Goal: Task Accomplishment & Management: Complete application form

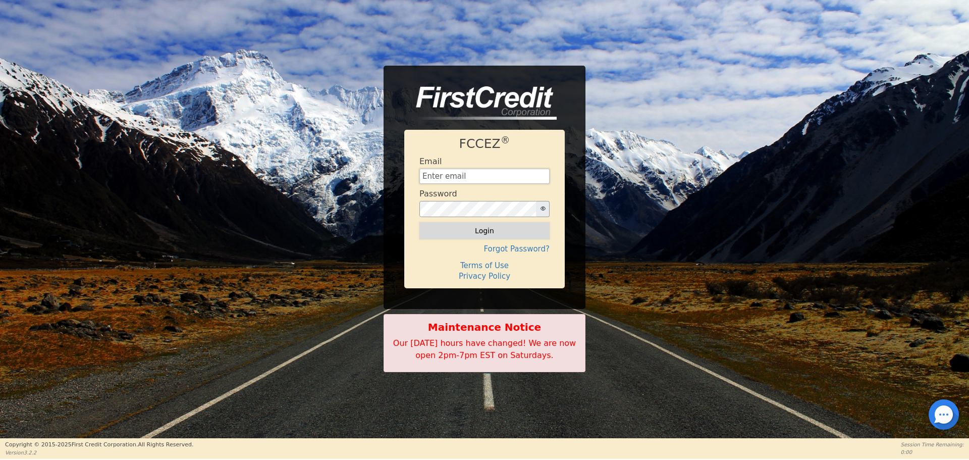
type input "[EMAIL_ADDRESS][DOMAIN_NAME]"
click at [486, 232] on button "Login" at bounding box center [484, 230] width 130 height 17
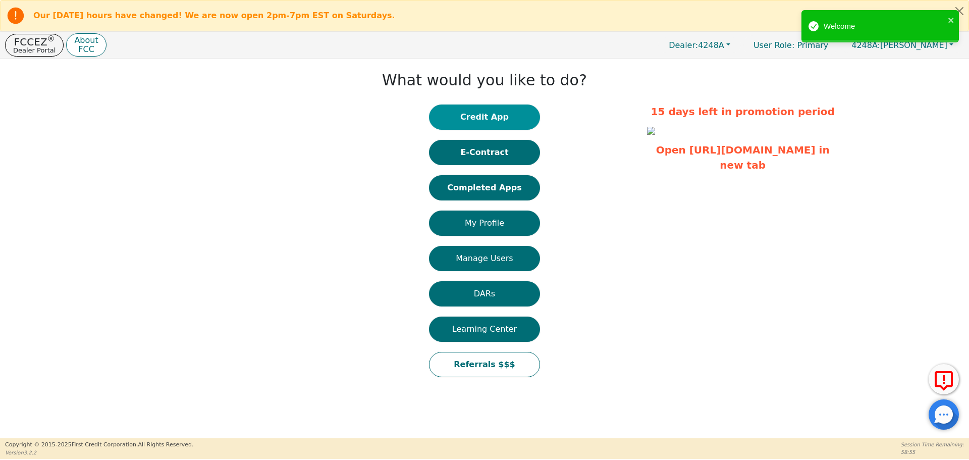
click at [494, 116] on button "Credit App" at bounding box center [484, 116] width 111 height 25
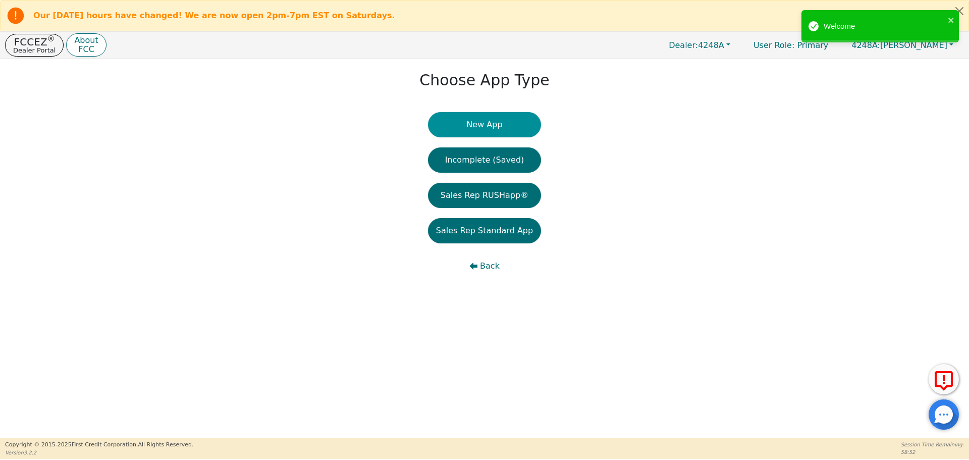
click at [486, 122] on button "New App" at bounding box center [484, 124] width 113 height 25
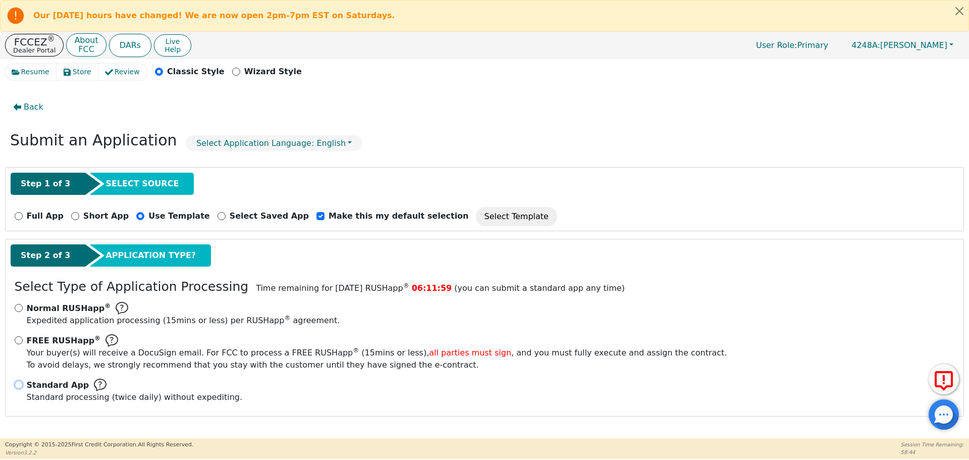
click at [19, 384] on input "Standard App Standard processing (twice daily) without expediting." at bounding box center [19, 384] width 8 height 8
radio input "true"
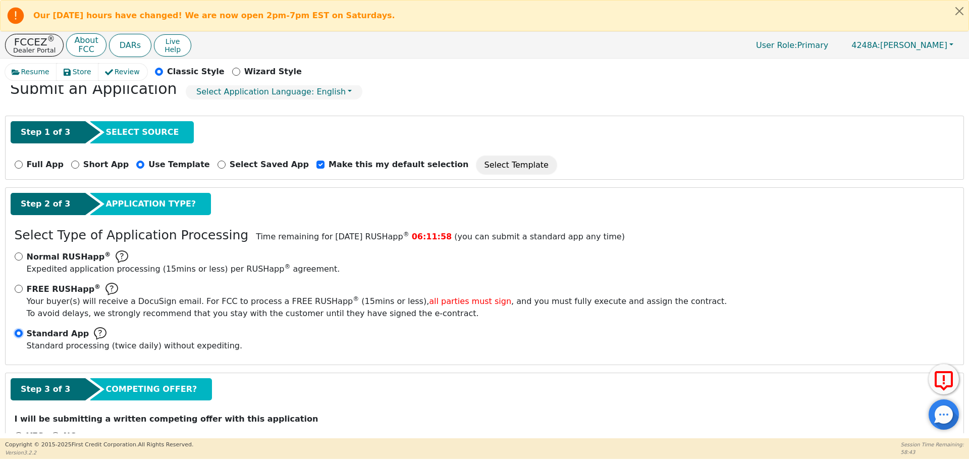
scroll to position [82, 0]
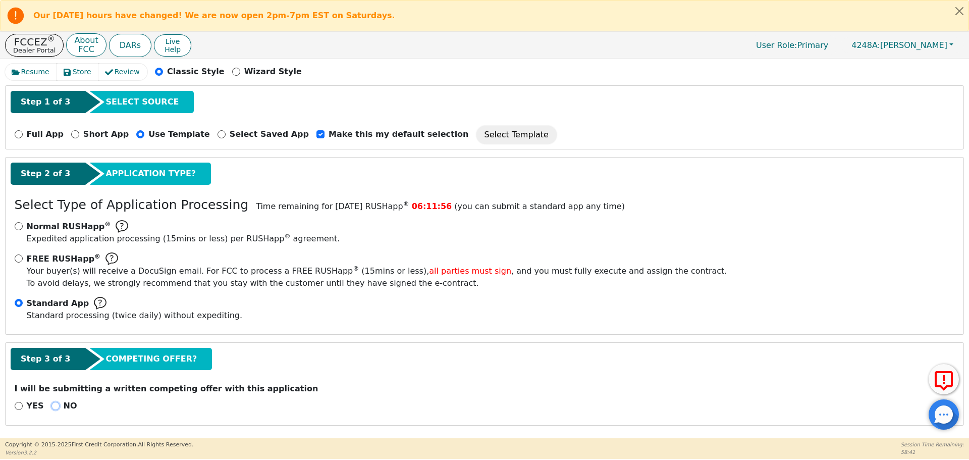
click at [51, 402] on input "NO" at bounding box center [55, 406] width 8 height 8
radio input "true"
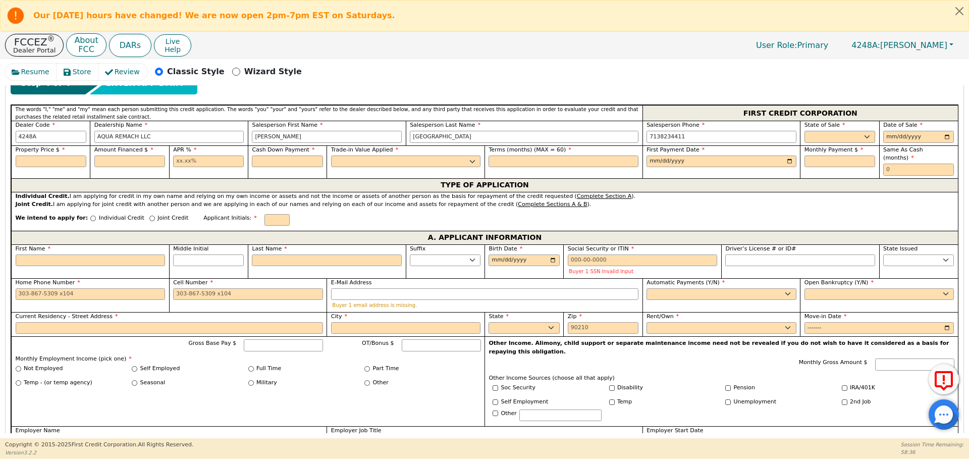
scroll to position [445, 0]
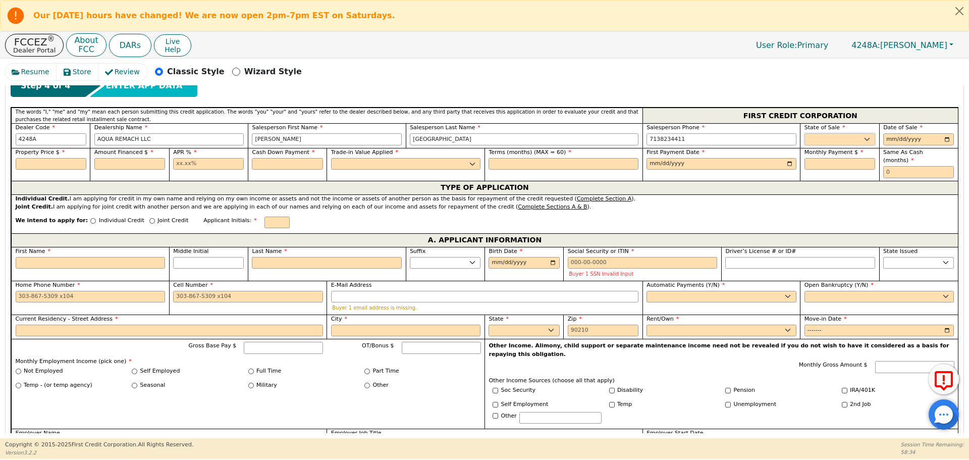
click at [846, 142] on select "AK AL AR AZ CA CO CT DC DE FL [GEOGRAPHIC_DATA] HI IA ID IL IN KS [GEOGRAPHIC_D…" at bounding box center [839, 139] width 71 height 12
select select "[GEOGRAPHIC_DATA]"
click at [804, 133] on select "AK AL AR AZ CA CO CT DC DE FL [GEOGRAPHIC_DATA] HI IA ID IL IN KS [GEOGRAPHIC_D…" at bounding box center [839, 139] width 71 height 12
click at [944, 139] on input "date" at bounding box center [918, 139] width 71 height 12
type input "[DATE]"
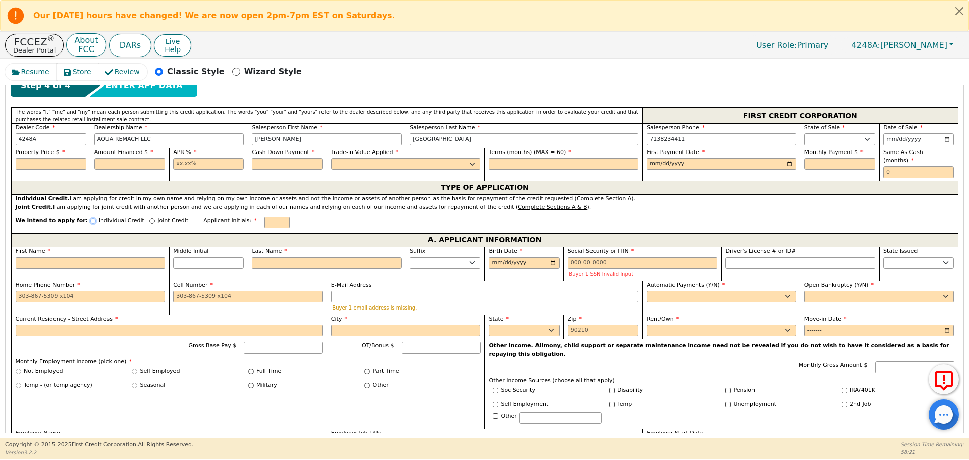
click at [90, 218] on input "Individual Credit" at bounding box center [93, 221] width 6 height 6
radio input "true"
click at [46, 257] on input "First Name" at bounding box center [91, 263] width 150 height 12
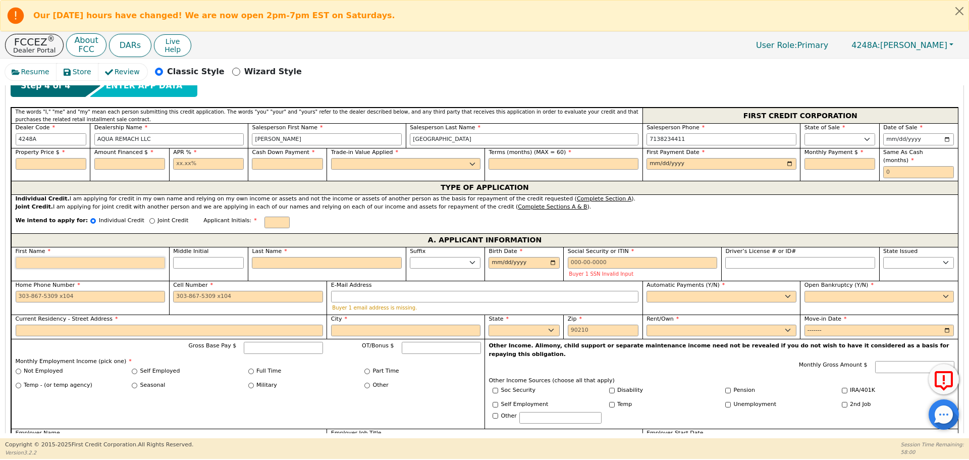
type input "A"
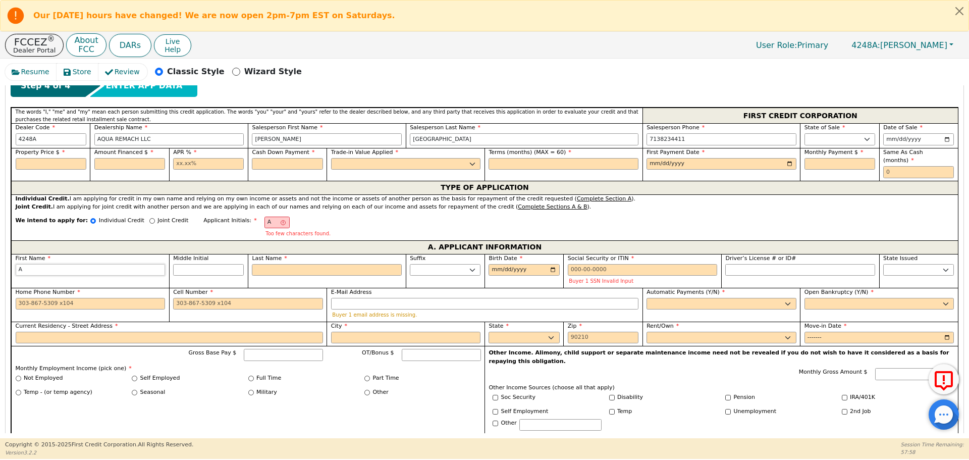
type input "Al"
type input "[PERSON_NAME]"
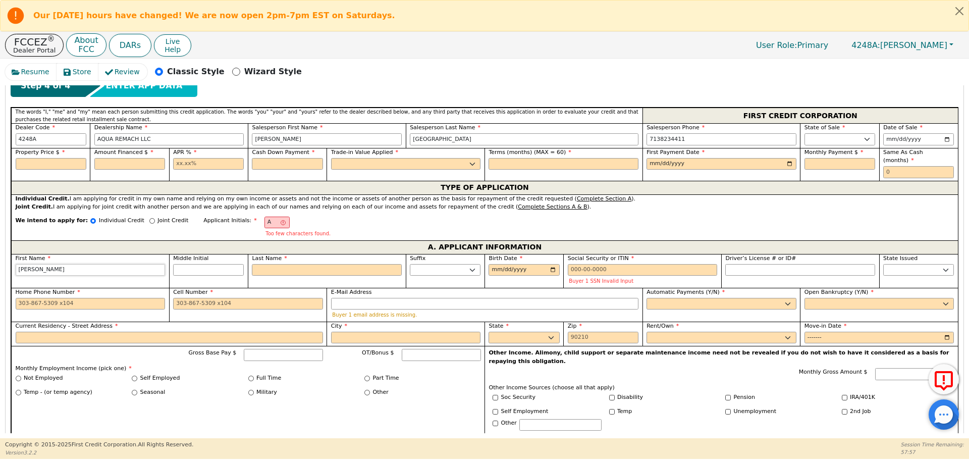
type input "[PERSON_NAME]"
type input "Alici"
type input "[PERSON_NAME]"
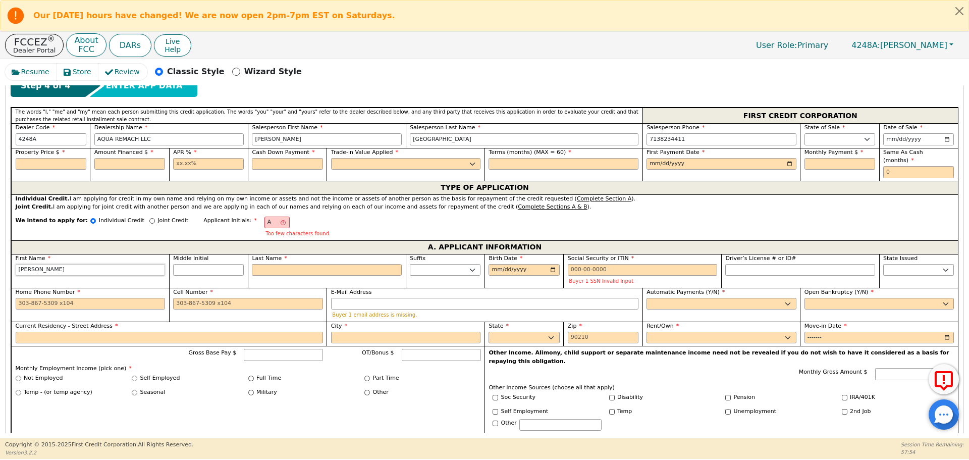
type input "[PERSON_NAME]"
click at [272, 264] on input "Last Name" at bounding box center [327, 270] width 150 height 12
type input "g"
type input "AG"
type input "[PERSON_NAME]"
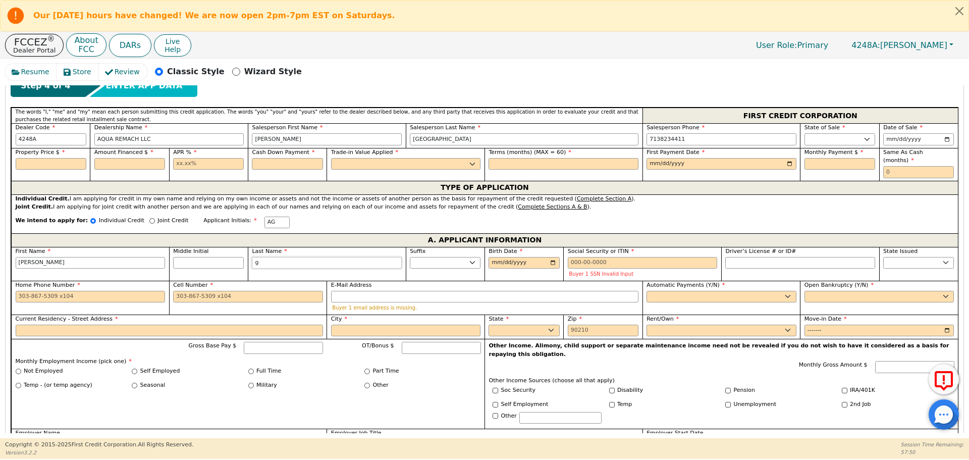
type input "A"
type input "[PERSON_NAME]"
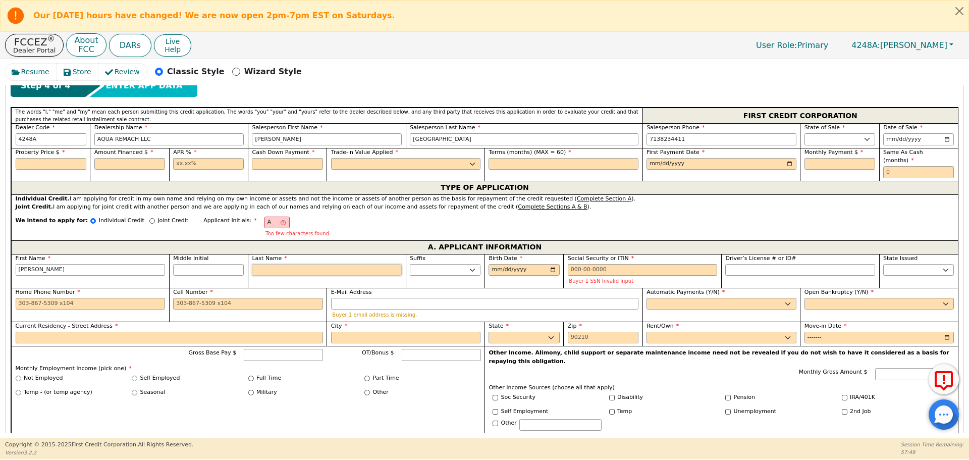
type input "AG"
type input "g"
type input "[PERSON_NAME]"
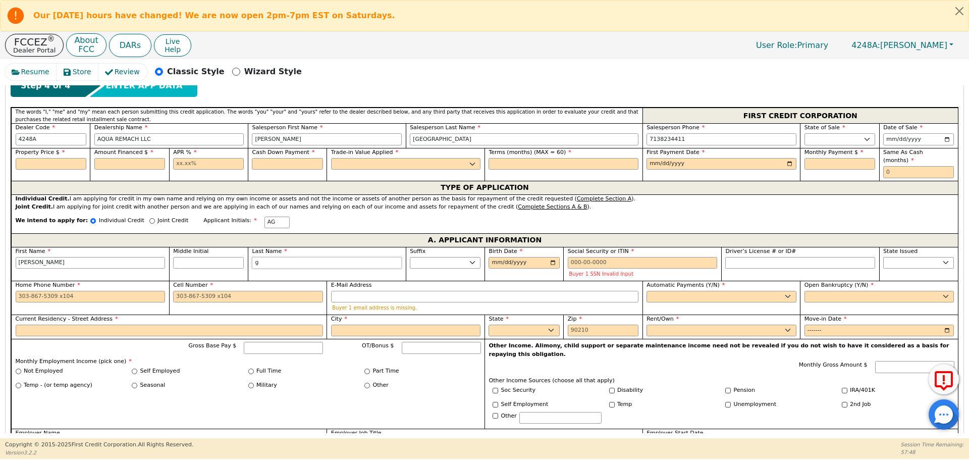
type input "go"
type input "[PERSON_NAME]"
type input "gom"
type input "[PERSON_NAME]"
type input "gome"
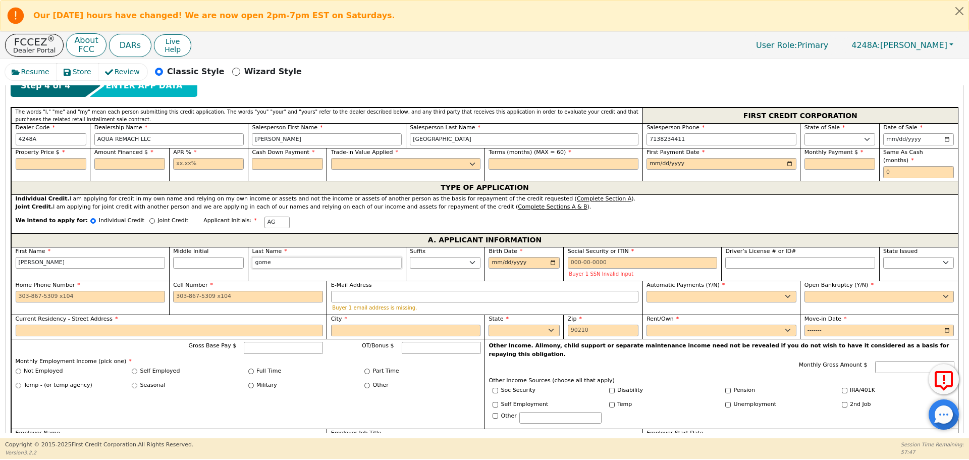
type input "[PERSON_NAME]"
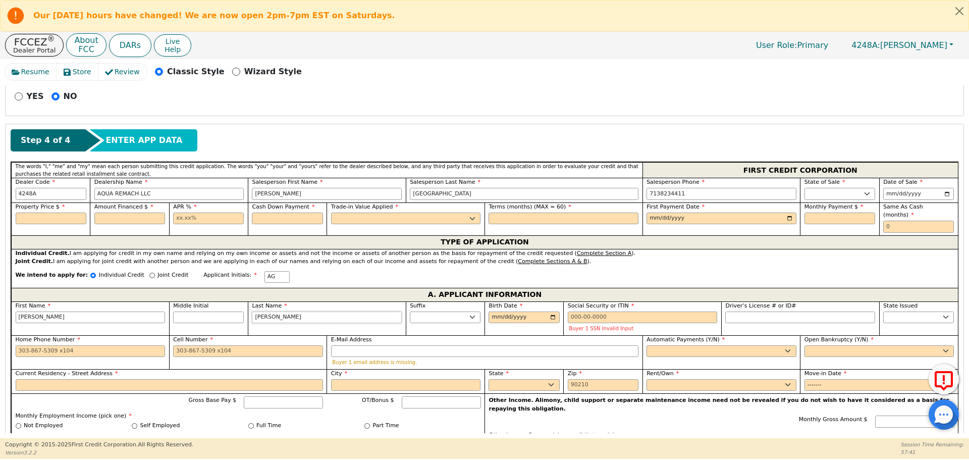
scroll to position [390, 0]
type input "[PERSON_NAME]"
click at [48, 220] on input "text" at bounding box center [51, 219] width 71 height 12
type input "4500.00"
click at [114, 217] on input "text" at bounding box center [129, 219] width 71 height 12
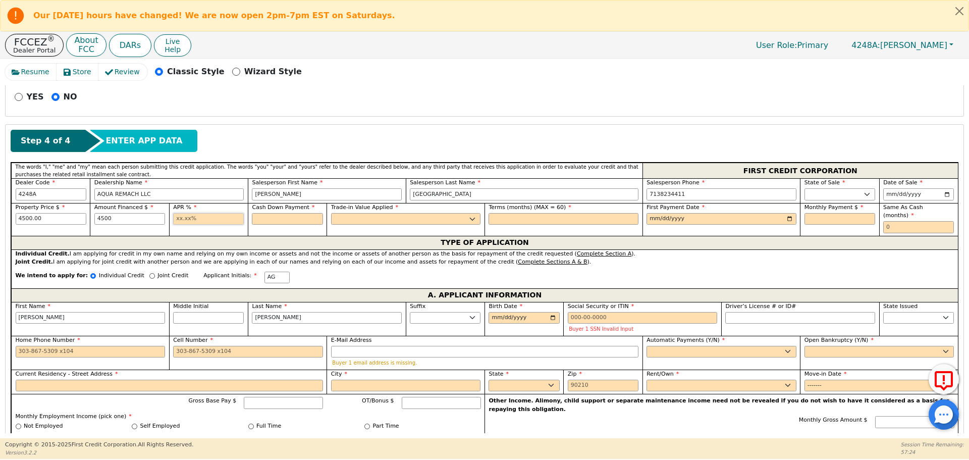
click at [177, 218] on input "text" at bounding box center [208, 219] width 71 height 12
type input "4500.00"
type input "17.99"
click at [266, 221] on input "text" at bounding box center [287, 219] width 71 height 12
type input "0.00"
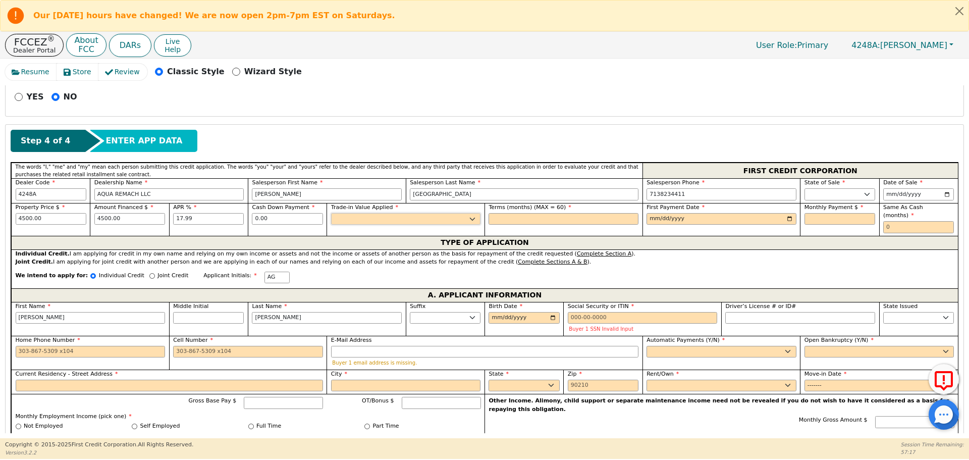
click at [349, 216] on select "Yes No" at bounding box center [406, 219] width 150 height 12
select select "n"
click at [331, 213] on select "Yes No" at bounding box center [406, 219] width 150 height 12
click at [500, 221] on input "text" at bounding box center [563, 219] width 150 height 12
type input "60"
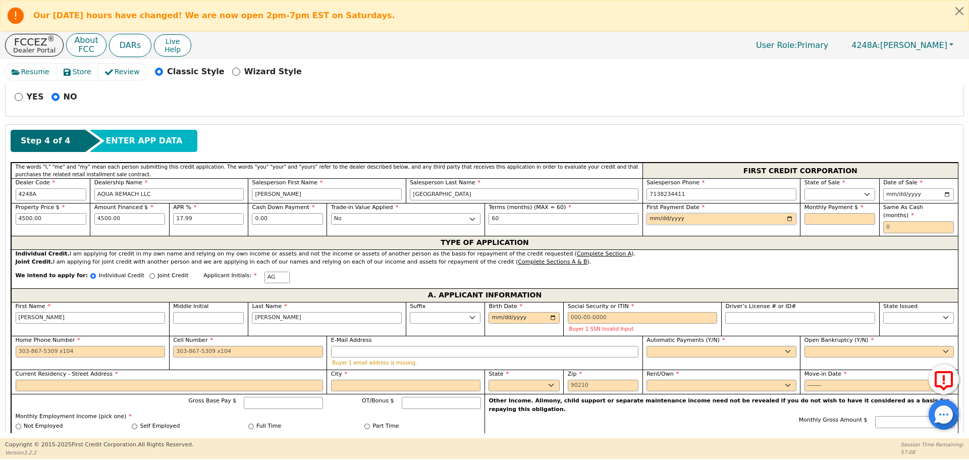
click at [667, 217] on input "date" at bounding box center [721, 219] width 150 height 12
click at [788, 218] on input "date" at bounding box center [721, 219] width 150 height 12
type input "[DATE]"
click at [804, 218] on input "text" at bounding box center [839, 219] width 71 height 12
type input "114.25"
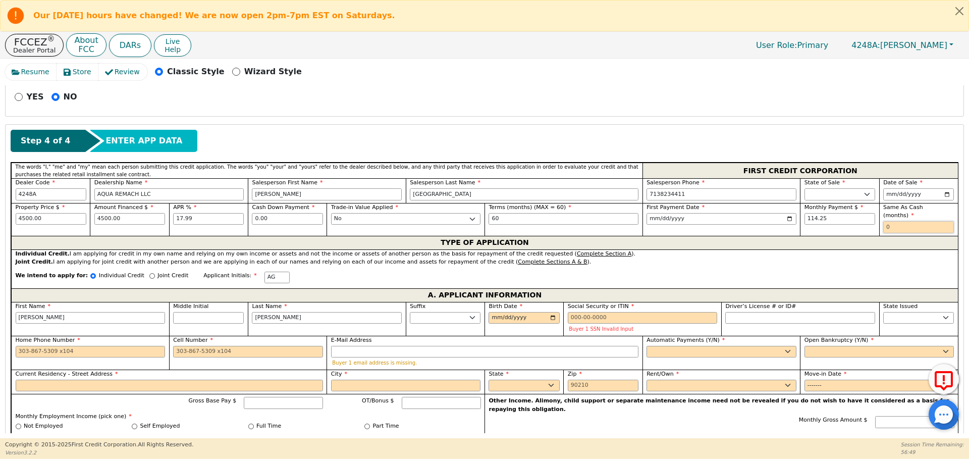
click at [884, 221] on input "text" at bounding box center [918, 227] width 71 height 12
type input "0"
click at [496, 312] on input "Birth Date" at bounding box center [523, 318] width 71 height 12
type input "[DATE]"
click at [572, 312] on input "Social Security or ITIN" at bounding box center [642, 318] width 150 height 12
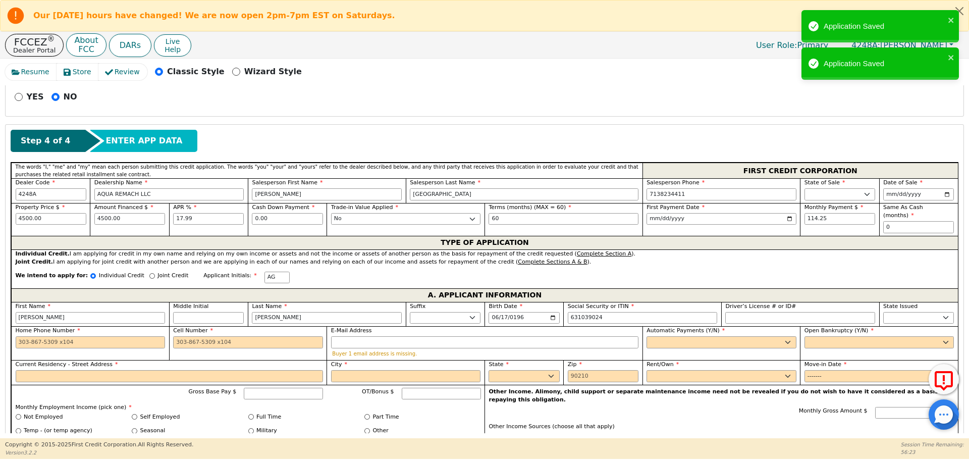
click at [918, 315] on div "State Issued AK AL AR AZ CA CO [GEOGRAPHIC_DATA] [GEOGRAPHIC_DATA] DE [GEOGRAPH…" at bounding box center [918, 314] width 79 height 25
type input "***-**-9024"
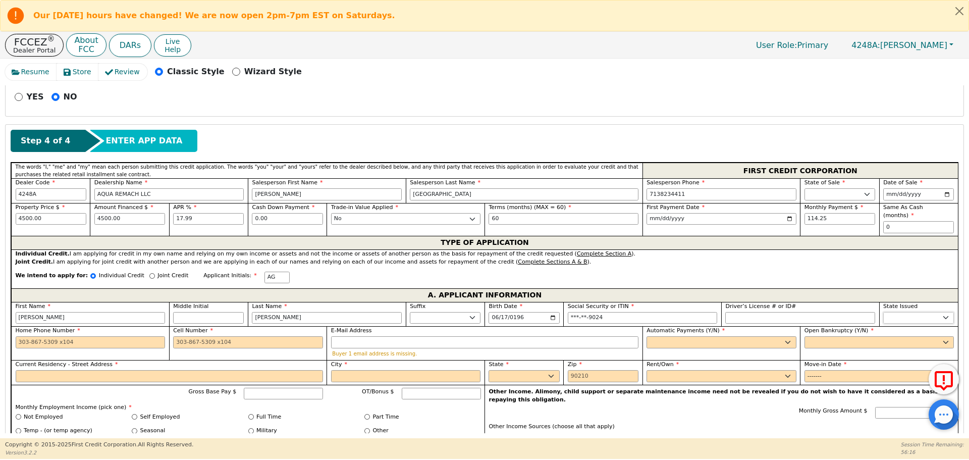
click at [891, 312] on select "AK AL AR AZ CA CO CT DC DE FL [GEOGRAPHIC_DATA] HI IA ID IL IN KS [GEOGRAPHIC_D…" at bounding box center [918, 318] width 71 height 12
select select "VA"
click at [883, 312] on select "AK AL AR AZ CA CO CT DC DE FL [GEOGRAPHIC_DATA] HI IA ID IL IN KS [GEOGRAPHIC_D…" at bounding box center [918, 318] width 71 height 12
click at [18, 336] on input "Home Phone Number" at bounding box center [91, 342] width 150 height 12
click at [178, 336] on input "Cell Number" at bounding box center [248, 342] width 150 height 12
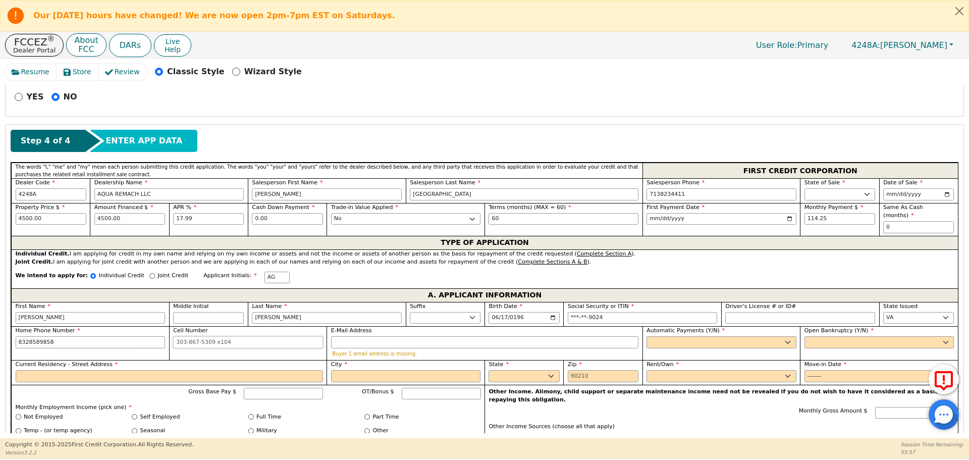
type input "[PHONE_NUMBER]"
click at [785, 336] on select "Yes No" at bounding box center [721, 342] width 150 height 12
type input "[PHONE_NUMBER]"
select select "y"
click at [646, 336] on select "Yes No" at bounding box center [721, 342] width 150 height 12
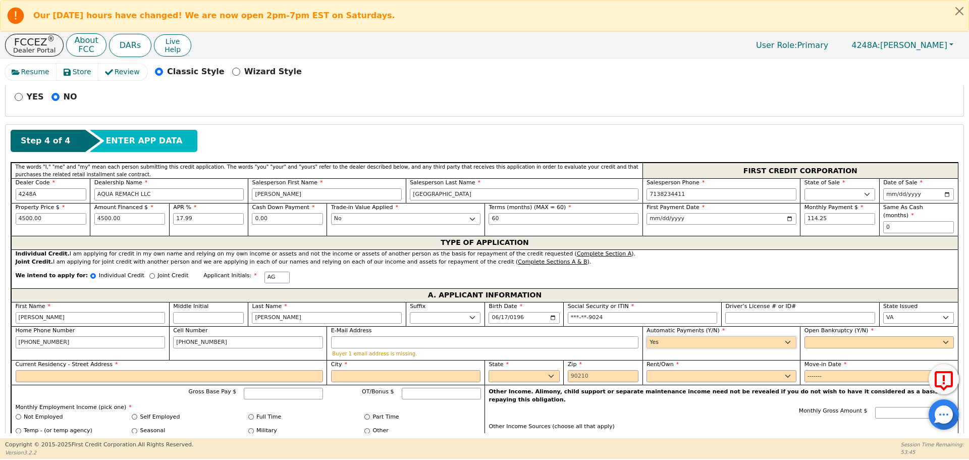
type input "[PERSON_NAME]"
click at [806, 336] on select "Yes No" at bounding box center [879, 342] width 150 height 12
select select "n"
click at [804, 336] on select "Yes No" at bounding box center [879, 342] width 150 height 12
click at [36, 371] on input "Current Residency - Street Address" at bounding box center [169, 376] width 307 height 12
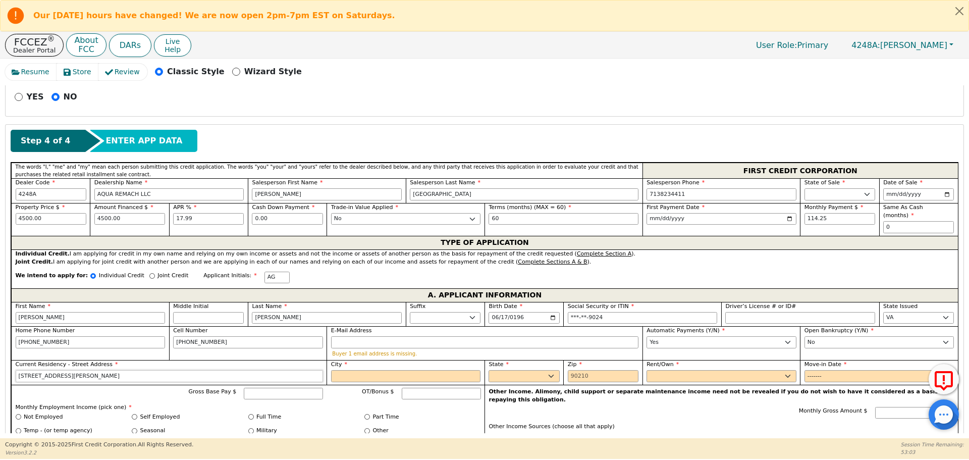
type input "[STREET_ADDRESS][PERSON_NAME]"
click at [359, 370] on input "City" at bounding box center [406, 376] width 150 height 12
type input "[GEOGRAPHIC_DATA]"
click at [553, 370] on select "AK AL AR AZ CA CO CT DC DE FL [GEOGRAPHIC_DATA] HI IA ID IL IN KS [GEOGRAPHIC_D…" at bounding box center [523, 376] width 71 height 12
select select "[GEOGRAPHIC_DATA]"
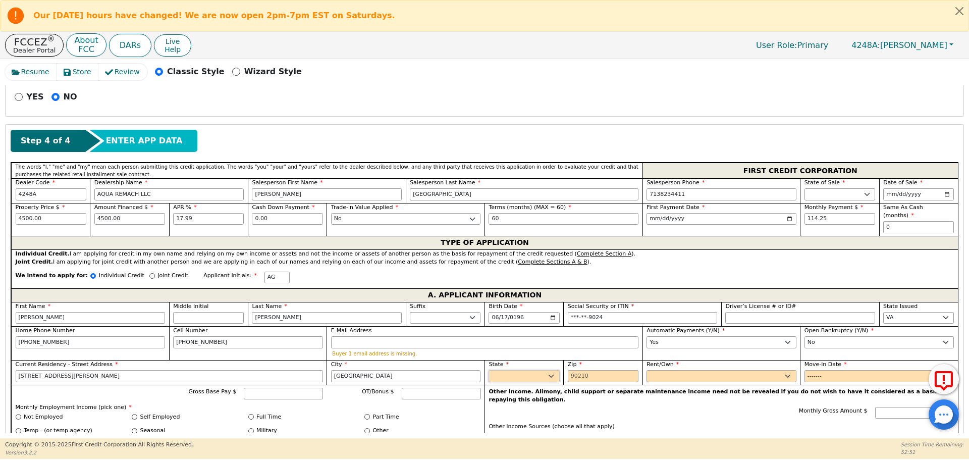
click at [488, 370] on select "AK AL AR AZ CA CO CT DC DE FL [GEOGRAPHIC_DATA] HI IA ID IL IN KS [GEOGRAPHIC_D…" at bounding box center [523, 376] width 71 height 12
click at [575, 370] on input "Zip" at bounding box center [602, 376] width 71 height 12
type input "77076"
click at [666, 370] on select "Rent Own" at bounding box center [721, 376] width 150 height 12
select select "Rent"
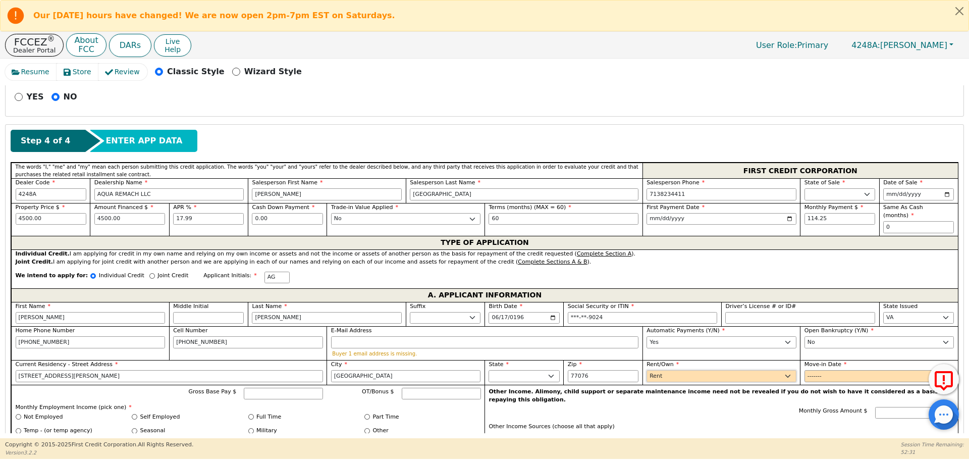
click at [646, 370] on select "Rent Own" at bounding box center [721, 376] width 150 height 12
click at [804, 370] on input "Move-in Date" at bounding box center [879, 376] width 150 height 12
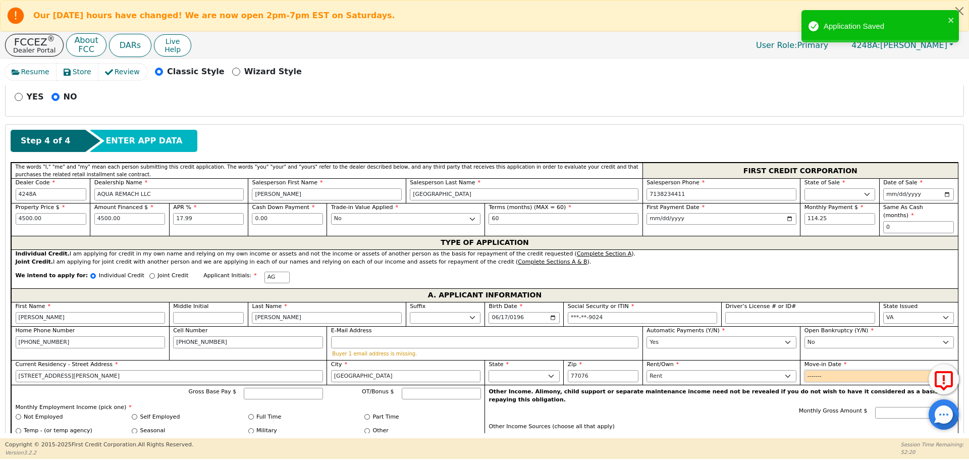
click at [829, 370] on input "Move-in Date" at bounding box center [879, 376] width 150 height 12
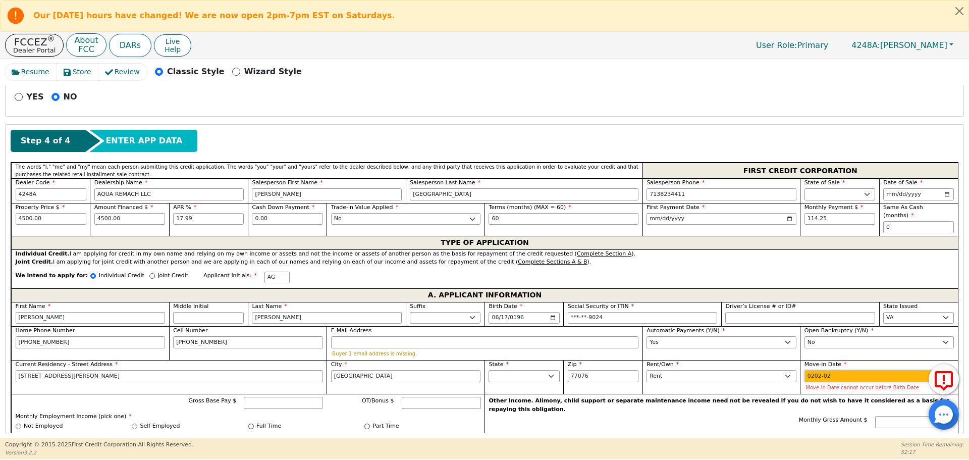
type input "2024-02"
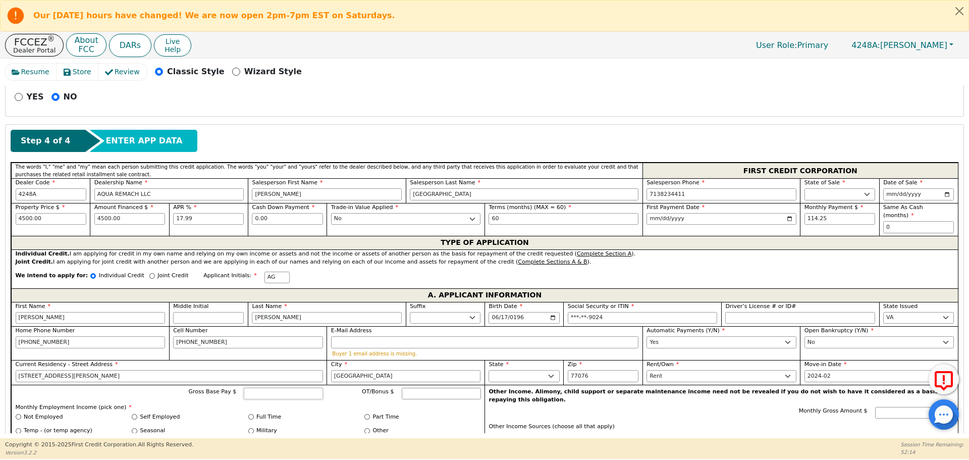
click at [254, 387] on input "Gross Base Pay $" at bounding box center [283, 393] width 79 height 12
click at [412, 426] on div "Other" at bounding box center [422, 432] width 117 height 12
type input "4000.00"
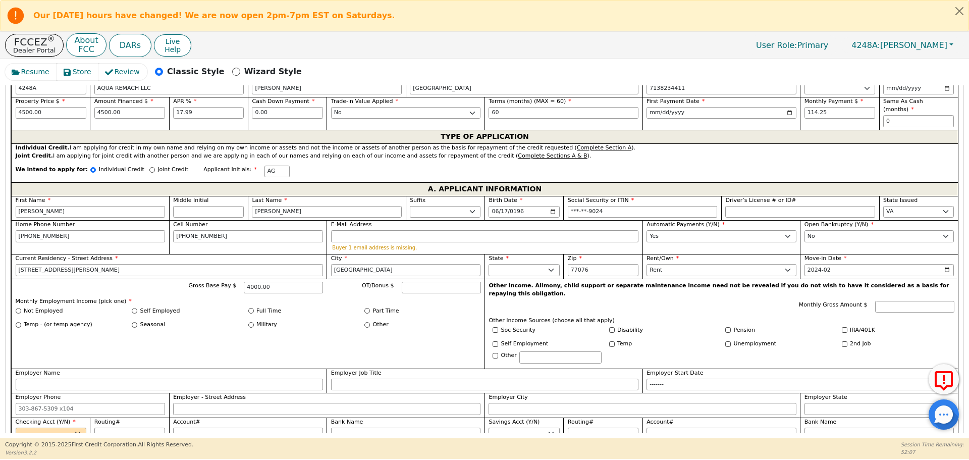
scroll to position [568, 0]
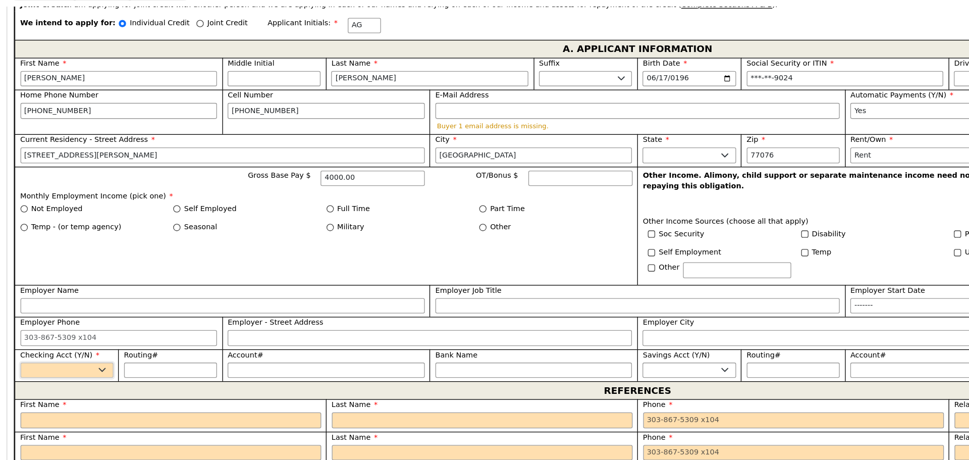
click at [78, 356] on select "Yes No" at bounding box center [51, 362] width 71 height 12
select select "y"
click at [16, 356] on select "Yes No" at bounding box center [51, 362] width 71 height 12
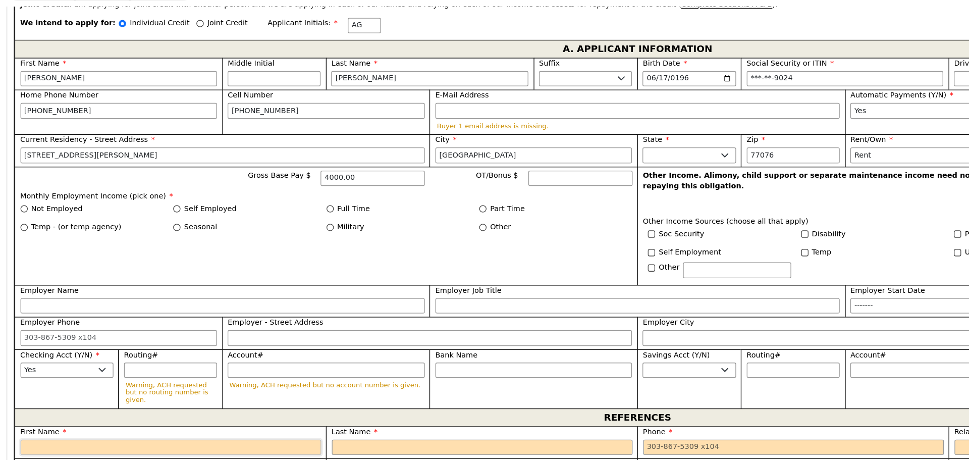
click at [34, 414] on input "text" at bounding box center [130, 420] width 229 height 12
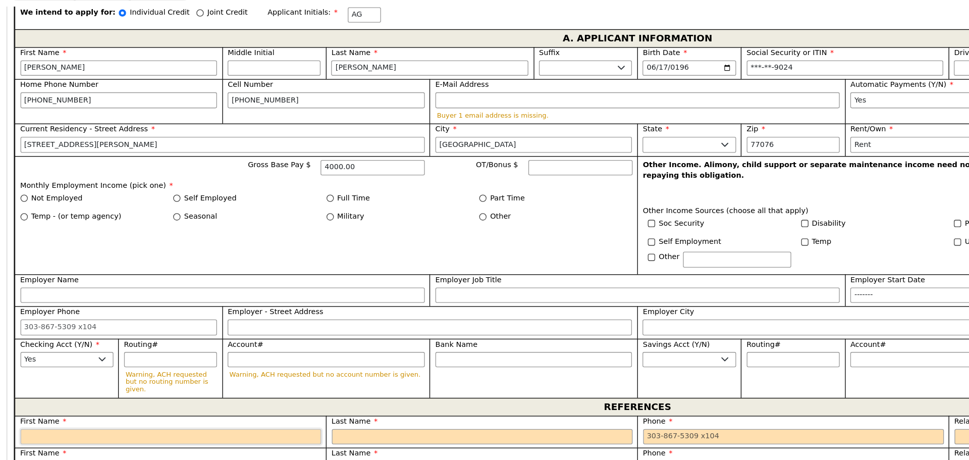
scroll to position [578, 0]
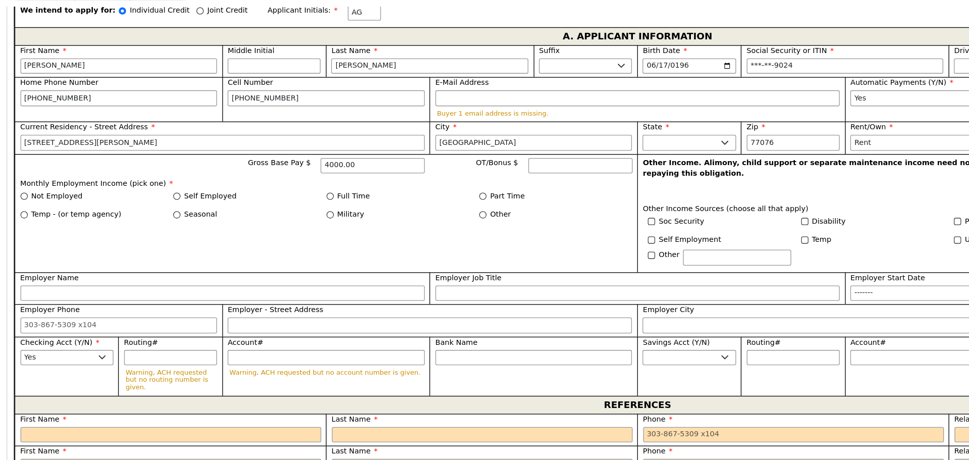
click at [242, 260] on div "Gross Base Pay $ 4000.00 OT/Bonus $ Monthly Employment Income (pick one) * Not …" at bounding box center [247, 242] width 473 height 90
click at [37, 297] on input "Employer Name" at bounding box center [169, 303] width 307 height 12
type input "Max cleaner"
click at [350, 297] on input "Employer Job Title" at bounding box center [484, 303] width 307 height 12
type input "Manager"
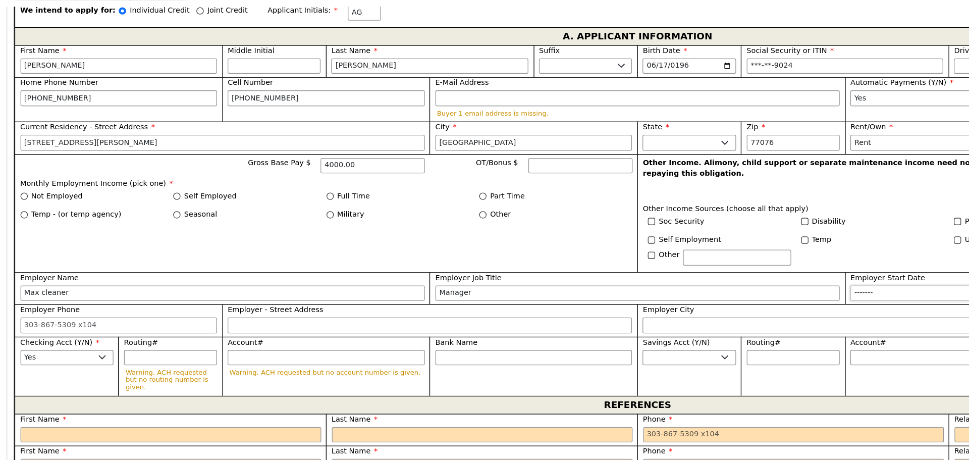
click at [646, 297] on input "Employer Start Date" at bounding box center [799, 303] width 307 height 12
click at [675, 297] on input "Employer Start Date" at bounding box center [799, 303] width 307 height 12
click at [19, 321] on input "Employer Phone" at bounding box center [91, 327] width 150 height 12
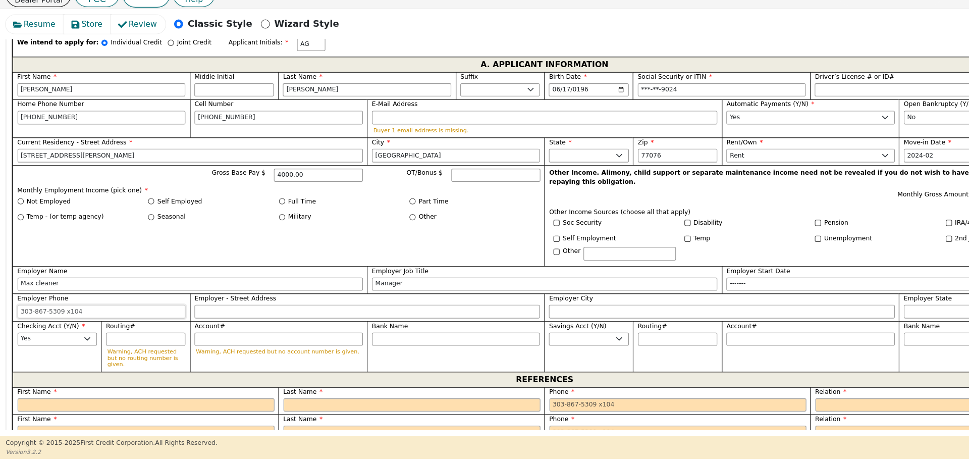
scroll to position [0, 0]
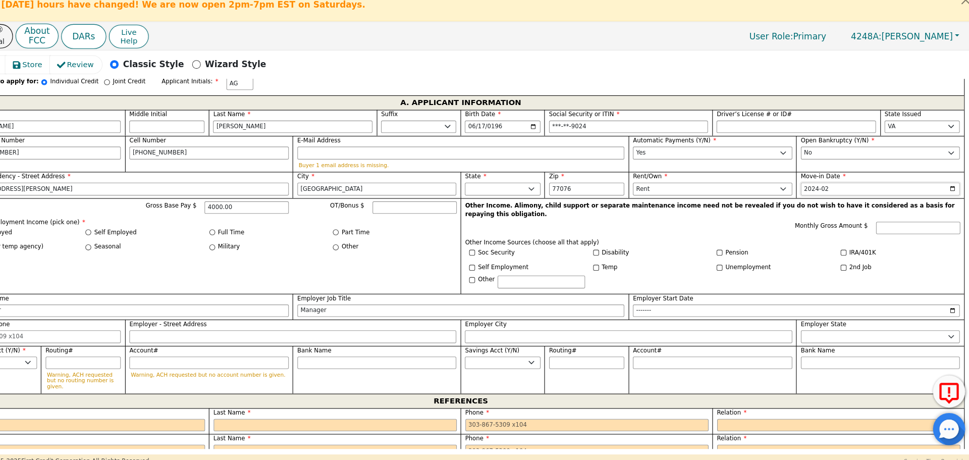
click at [831, 183] on input "2024-02" at bounding box center [879, 189] width 150 height 12
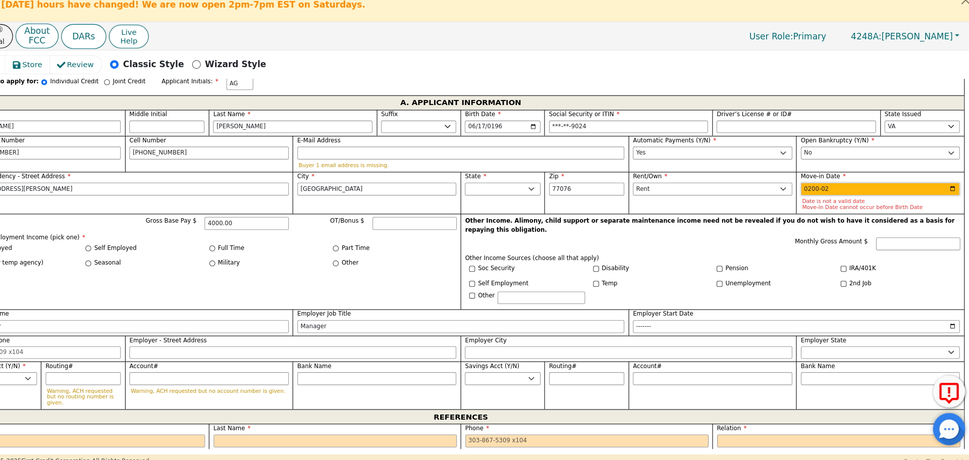
type input "2003-02"
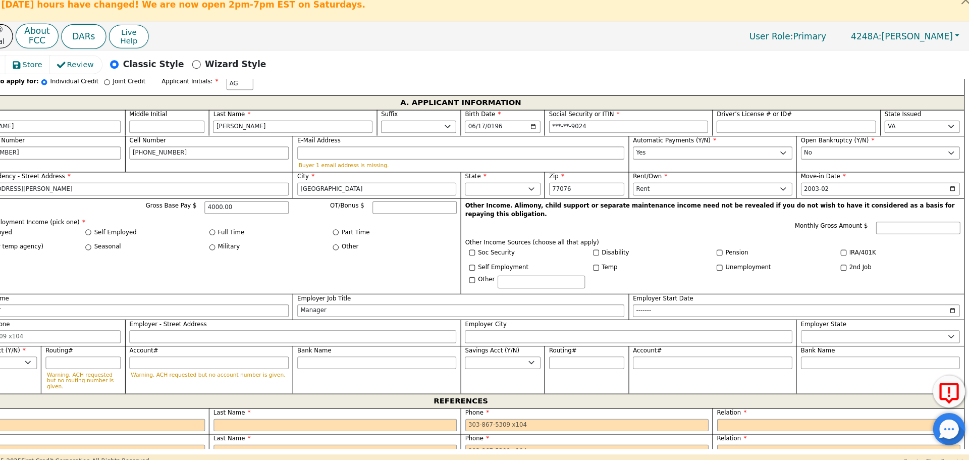
click at [300, 245] on div "Gross Base Pay $ 4000.00 OT/Bonus $ Monthly Employment Income (pick one) * Not …" at bounding box center [247, 242] width 473 height 90
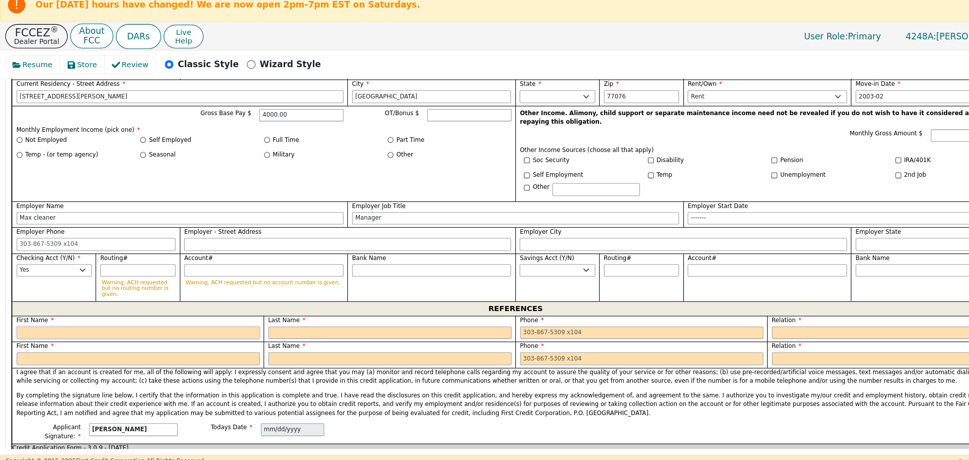
click at [46, 318] on input "text" at bounding box center [130, 324] width 229 height 12
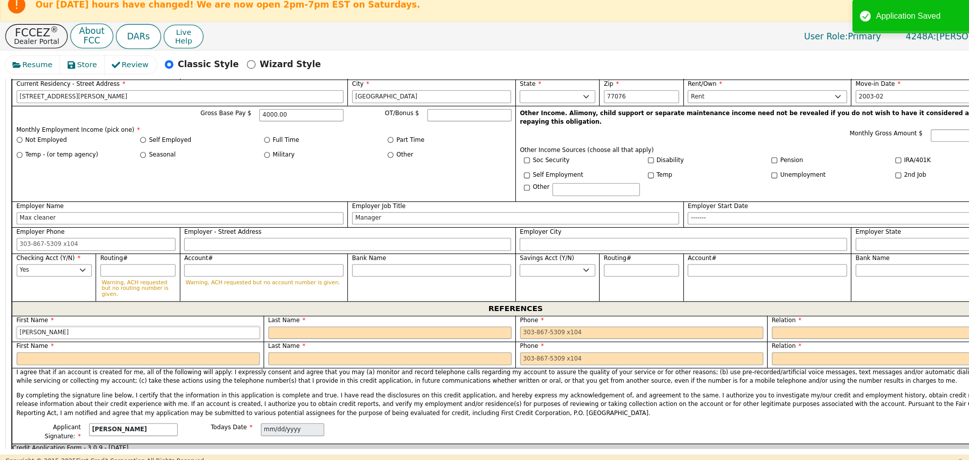
type input "[PERSON_NAME]"
click at [274, 318] on input "text" at bounding box center [366, 324] width 229 height 12
type input "[PERSON_NAME]"
click at [489, 318] on input "tel" at bounding box center [603, 324] width 229 height 12
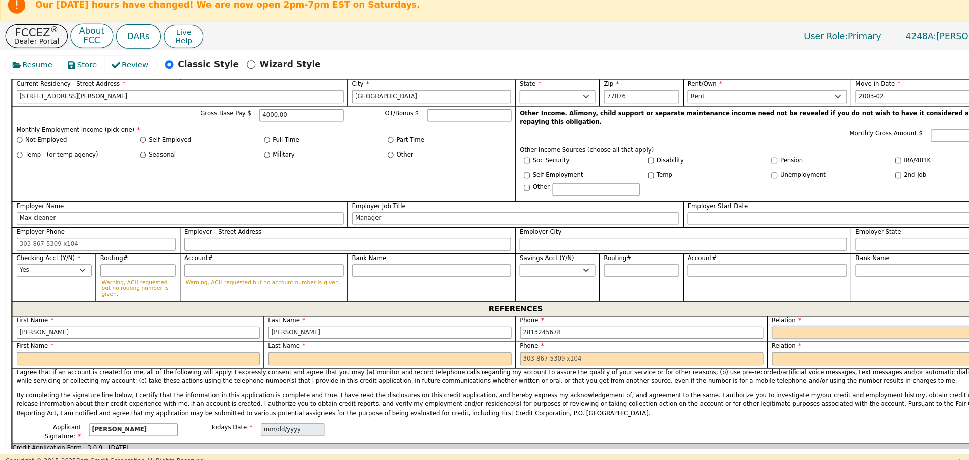
click at [733, 318] on select "FATHER MOTHER SISTER BROTHER DAUGHTER SON CO-WORKER NEIGHBOR FRIEND COUSIN G-MO…" at bounding box center [839, 324] width 229 height 12
type input "[PHONE_NUMBER]"
select select "FRIEND"
click at [725, 318] on select "FATHER MOTHER SISTER BROTHER DAUGHTER SON CO-WORKER NEIGHBOR FRIEND COUSIN G-MO…" at bounding box center [839, 324] width 229 height 12
click at [42, 342] on input "text" at bounding box center [130, 348] width 229 height 12
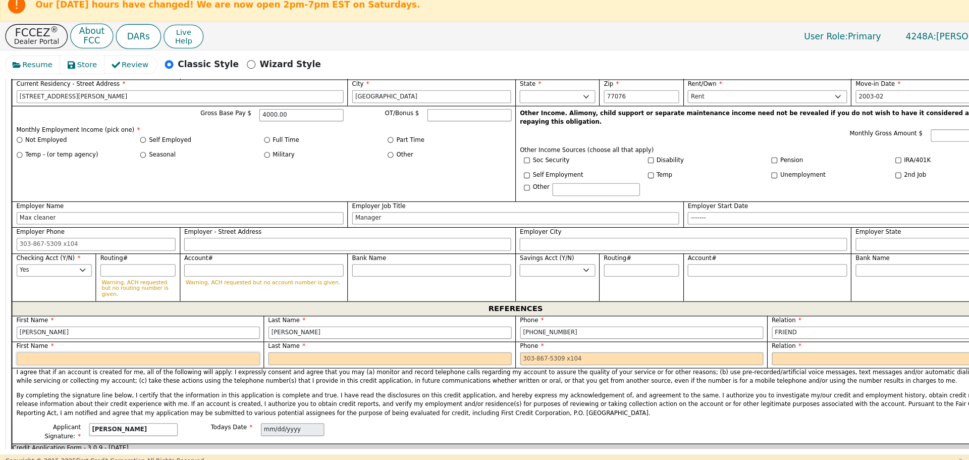
type input "f"
type input "[PERSON_NAME]"
click at [265, 342] on input "text" at bounding box center [366, 348] width 229 height 12
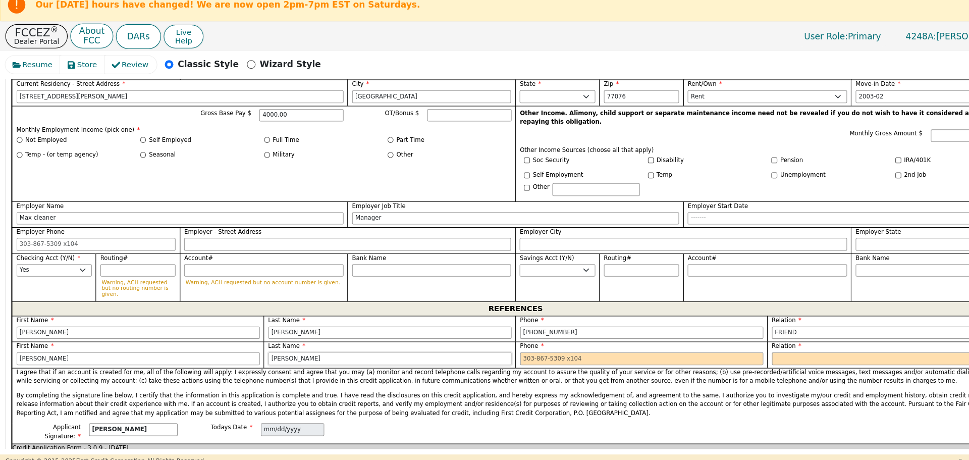
type input "[PERSON_NAME]"
click at [491, 342] on input "tel" at bounding box center [603, 348] width 229 height 12
type input "4"
click at [749, 342] on select "FATHER MOTHER SISTER BROTHER DAUGHTER SON CO-WORKER NEIGHBOR FRIEND COUSIN G-MO…" at bounding box center [839, 348] width 229 height 12
type input "[PHONE_NUMBER]"
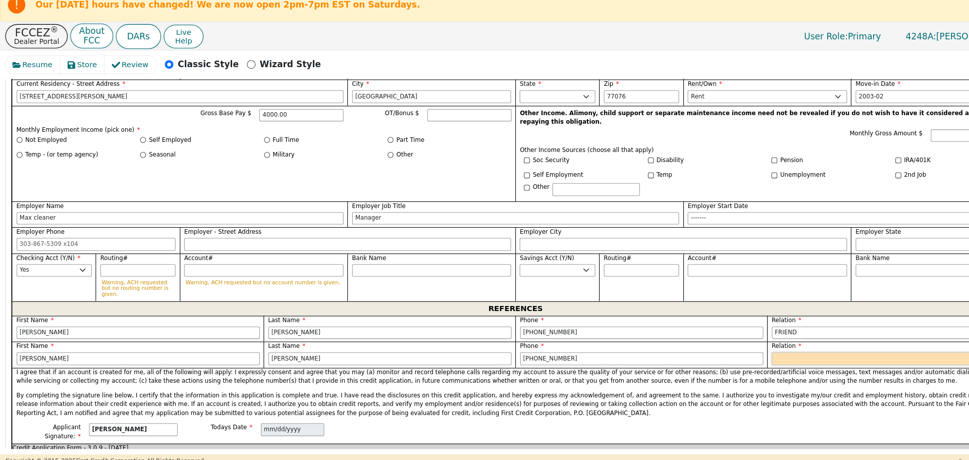
select select "FRIEND"
click at [725, 342] on select "FATHER MOTHER SISTER BROTHER DAUGHTER SON CO-WORKER NEIGHBOR FRIEND COUSIN G-MO…" at bounding box center [839, 348] width 229 height 12
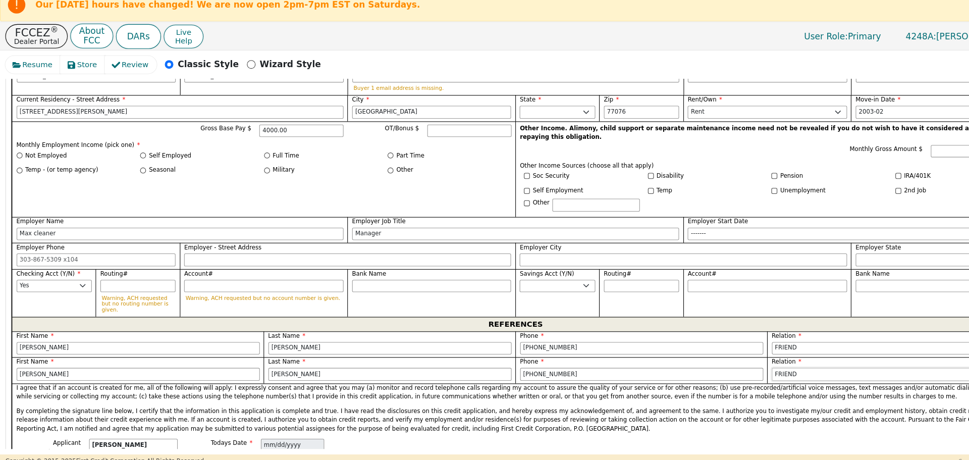
scroll to position [624, 0]
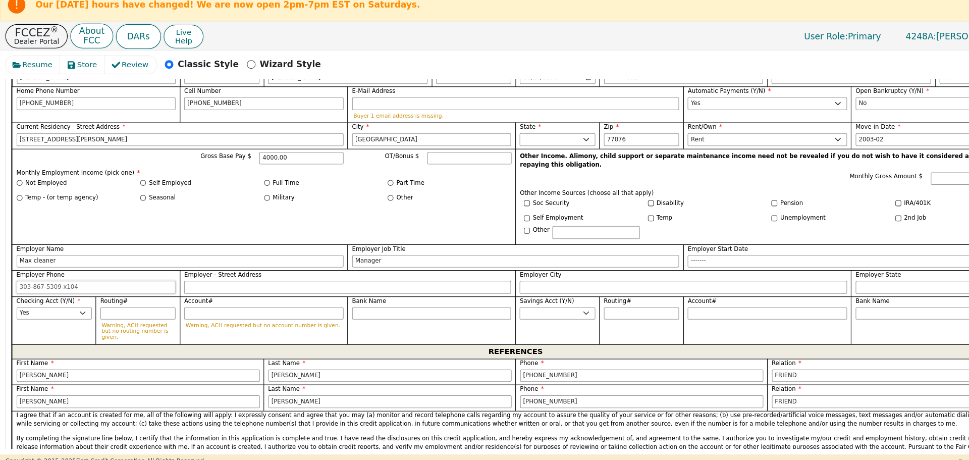
click at [18, 275] on input "Employer Phone" at bounding box center [91, 281] width 150 height 12
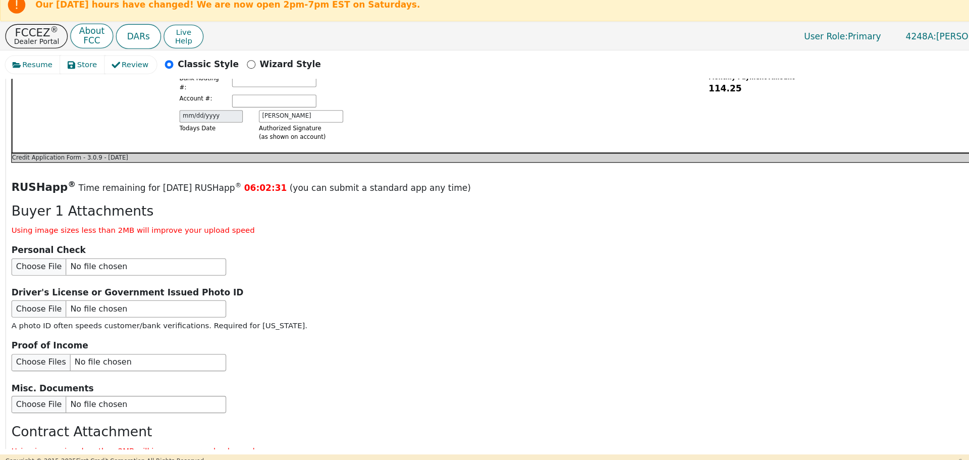
scroll to position [1199, 0]
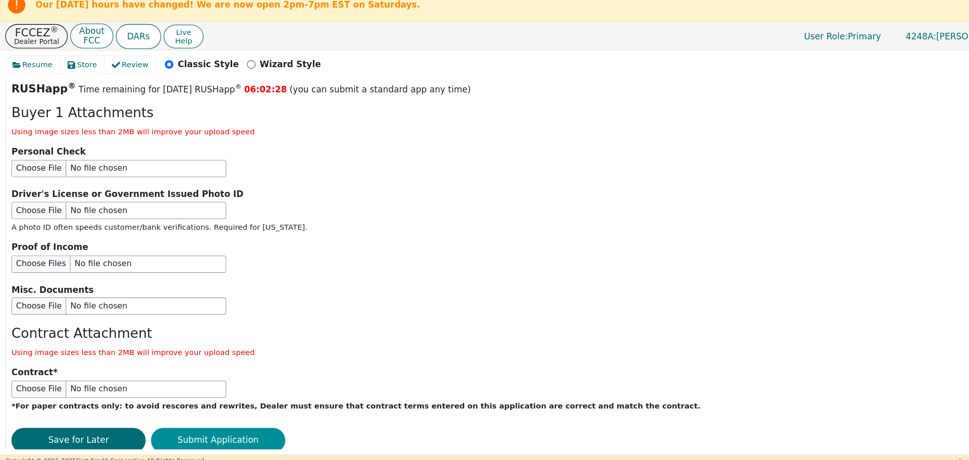
click at [193, 413] on button "Submit Application" at bounding box center [205, 424] width 126 height 23
type input "[PHONE_NUMBER]"
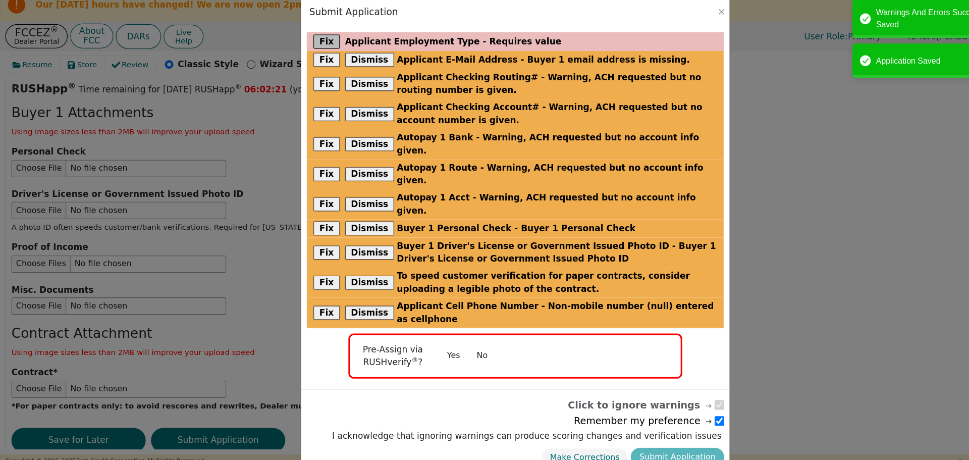
click at [307, 48] on button "Fix" at bounding box center [307, 49] width 25 height 13
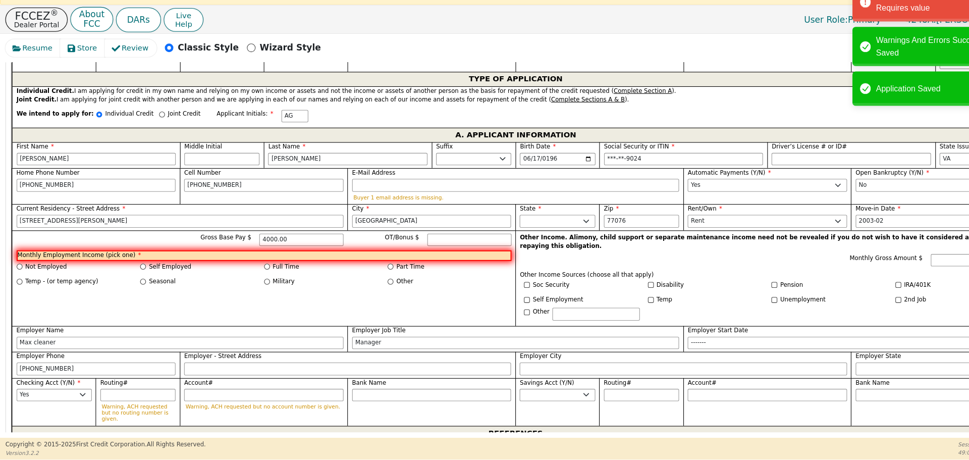
scroll to position [531, 0]
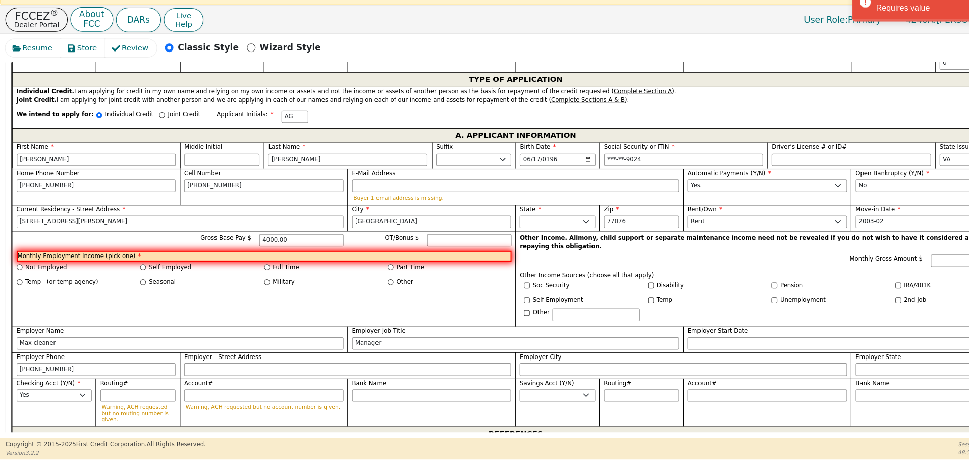
click at [124, 262] on p "Monthly Employment Income (pick one) *" at bounding box center [248, 267] width 465 height 11
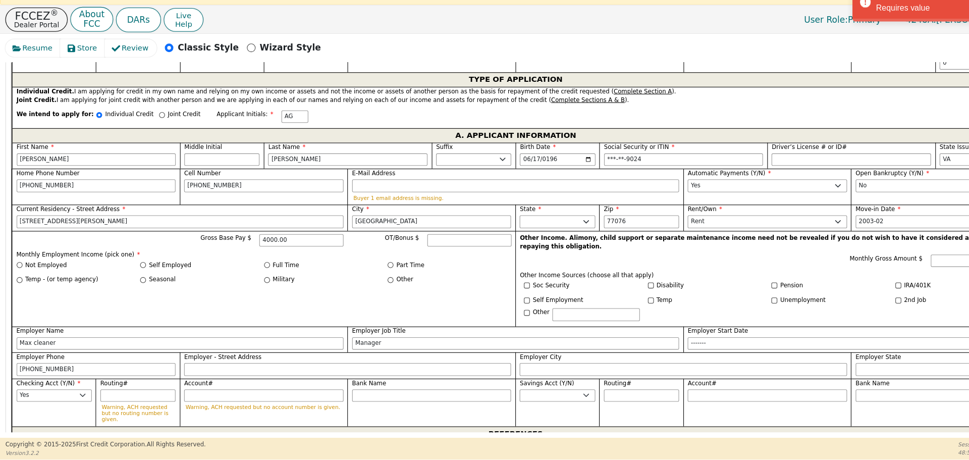
click at [249, 272] on div "Full Time" at bounding box center [306, 276] width 117 height 9
click at [250, 273] on input "Full Time" at bounding box center [251, 276] width 6 height 6
radio input "true"
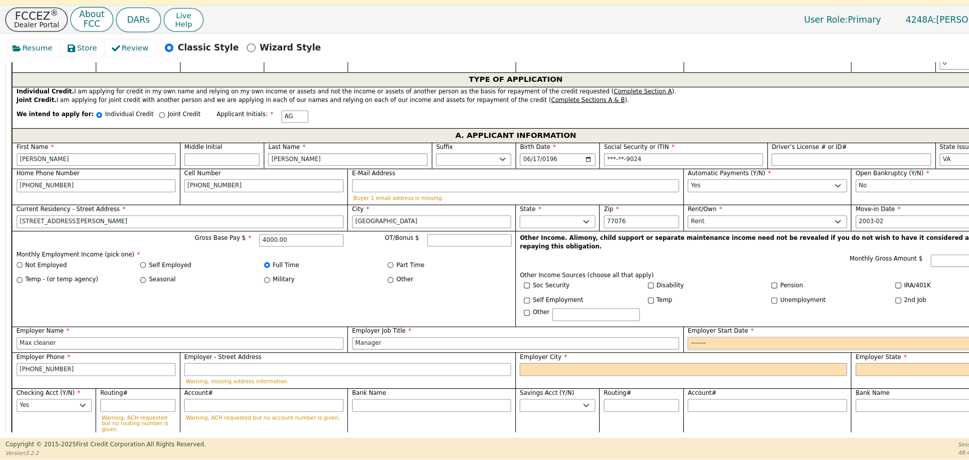
click at [674, 344] on input "Employer Start Date" at bounding box center [799, 350] width 307 height 12
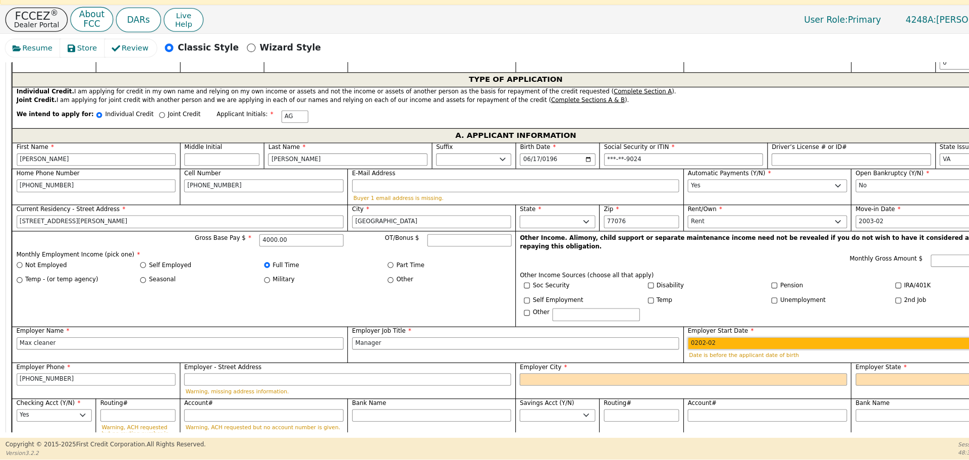
type input "2020-02"
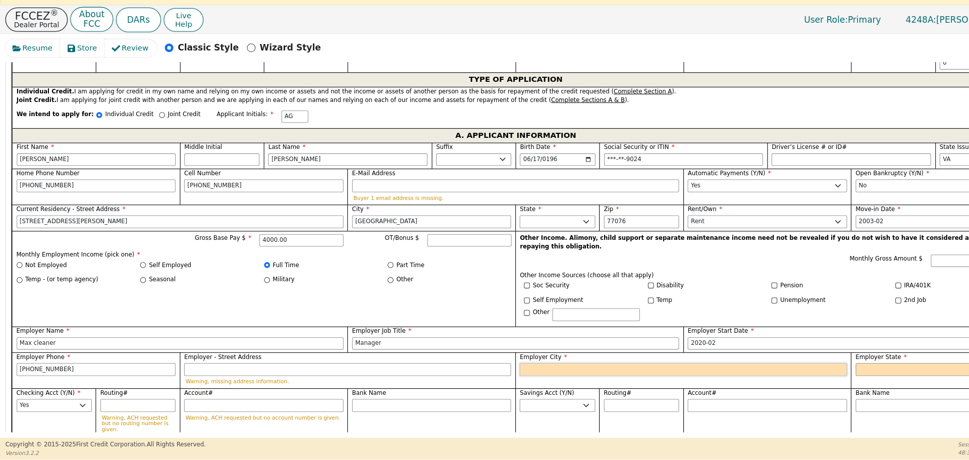
click at [498, 368] on input "Employer City" at bounding box center [641, 374] width 307 height 12
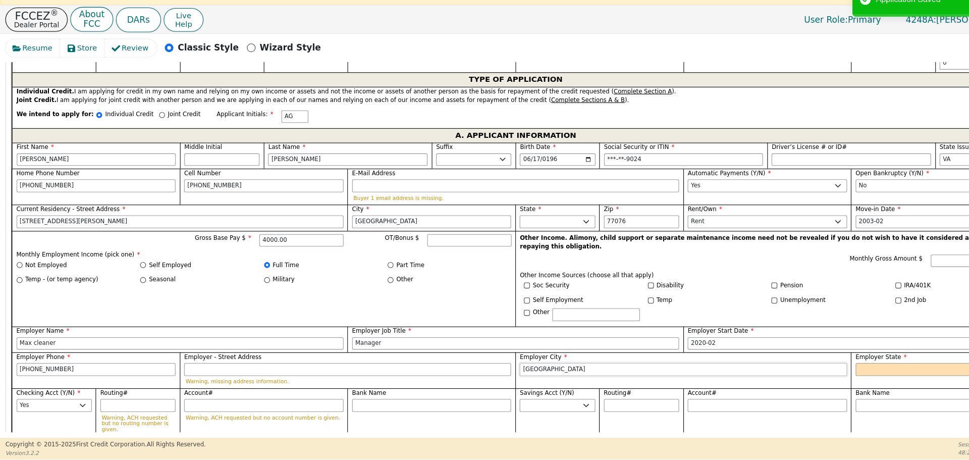
type input "[GEOGRAPHIC_DATA]"
click at [824, 368] on select "AK AL AR AZ CA CO CT DC DE FL [GEOGRAPHIC_DATA] HI IA ID [GEOGRAPHIC_DATA] IN K…" at bounding box center [879, 374] width 150 height 12
select select "[GEOGRAPHIC_DATA]"
click at [815, 368] on select "AK AL AR AZ CA CO CT DC DE FL [GEOGRAPHIC_DATA] HI IA ID [GEOGRAPHIC_DATA] IN K…" at bounding box center [879, 374] width 150 height 12
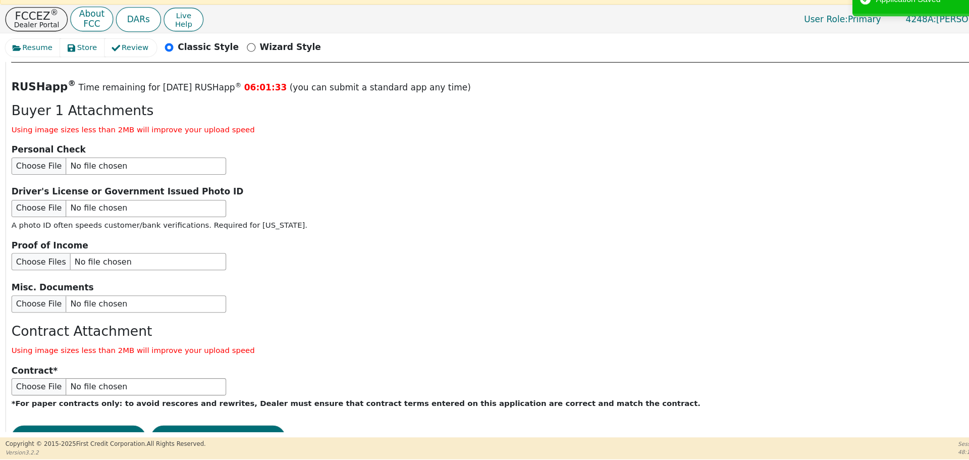
scroll to position [1208, 0]
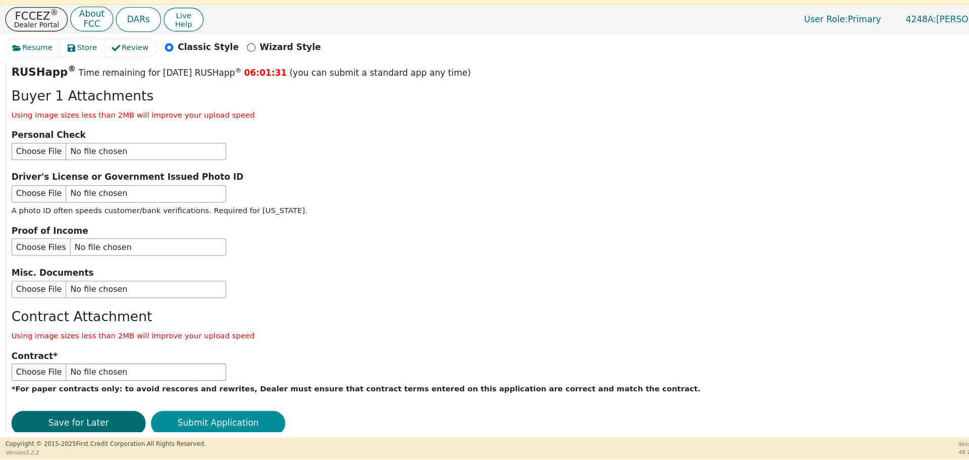
click at [213, 413] on button "Submit Application" at bounding box center [205, 424] width 126 height 23
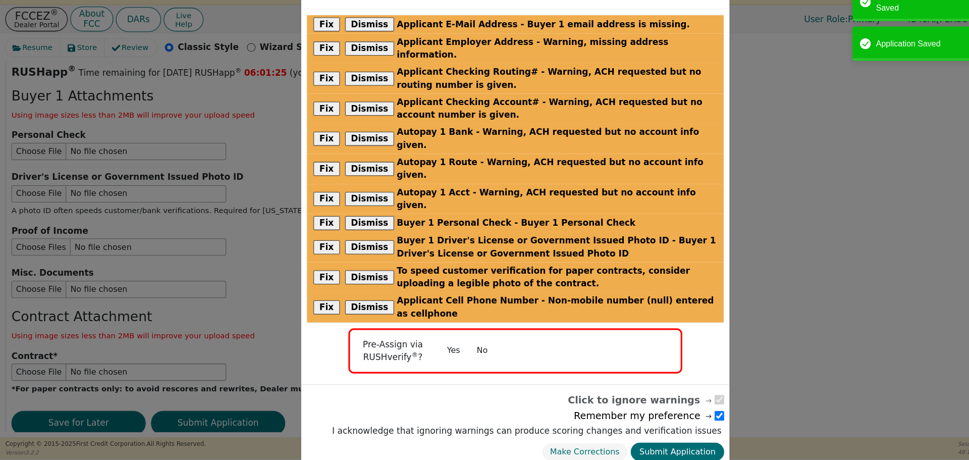
click at [457, 348] on button "No" at bounding box center [453, 357] width 26 height 18
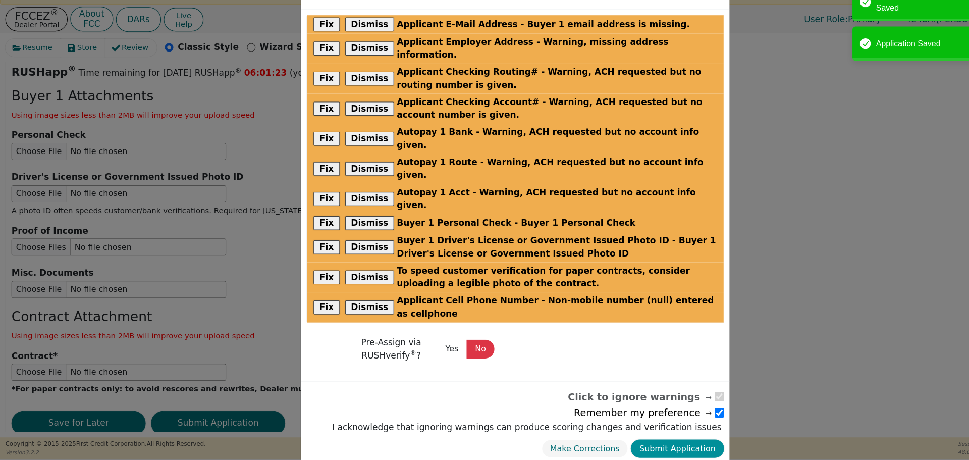
click at [654, 440] on button "Submit Application" at bounding box center [637, 449] width 88 height 18
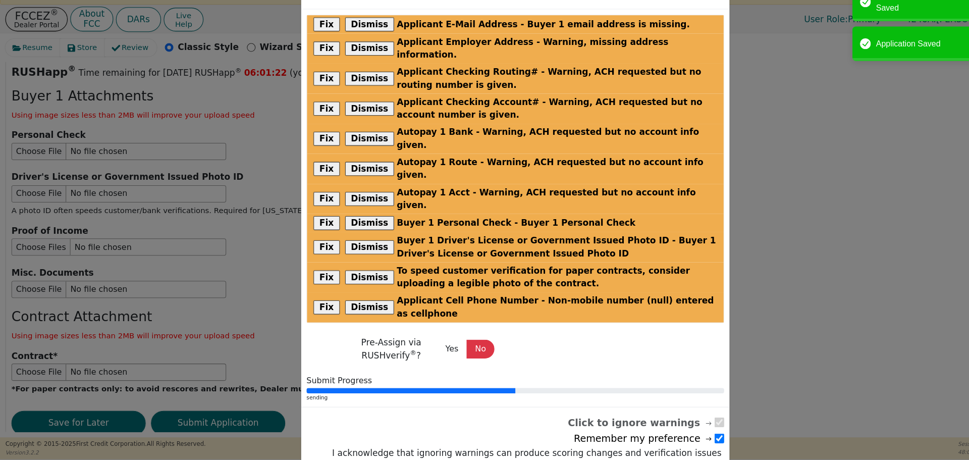
radio input "false"
checkbox input "false"
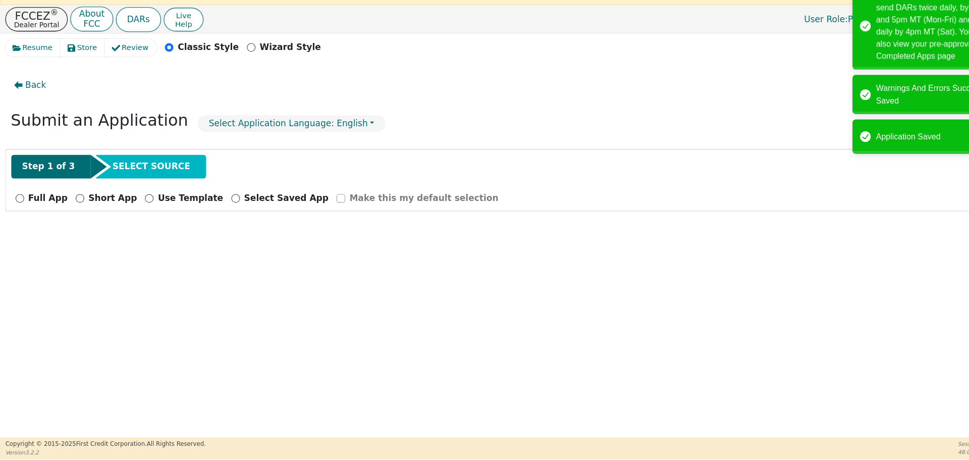
scroll to position [0, 0]
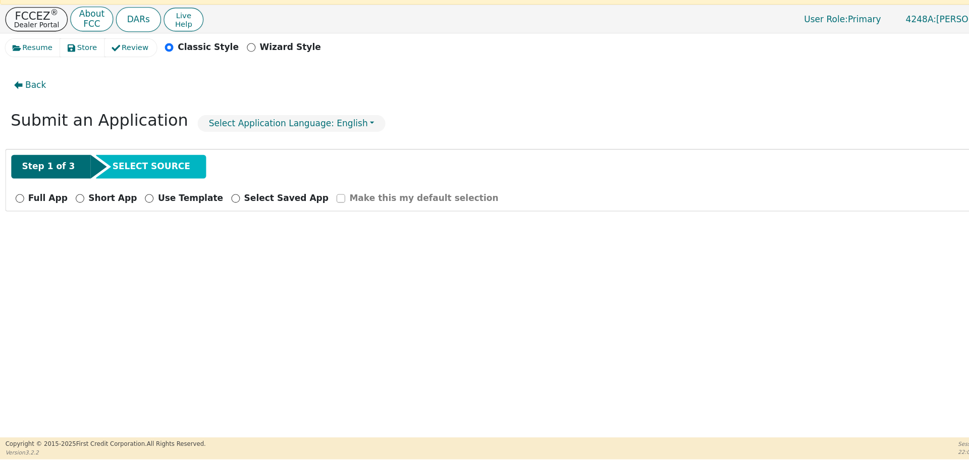
click at [31, 48] on p "Dealer Portal" at bounding box center [34, 50] width 42 height 7
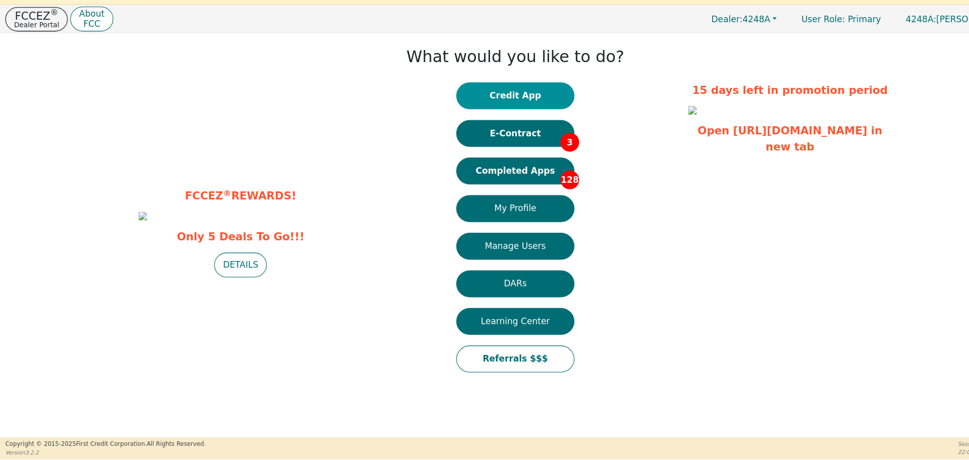
click at [518, 115] on button "Credit App" at bounding box center [484, 116] width 111 height 25
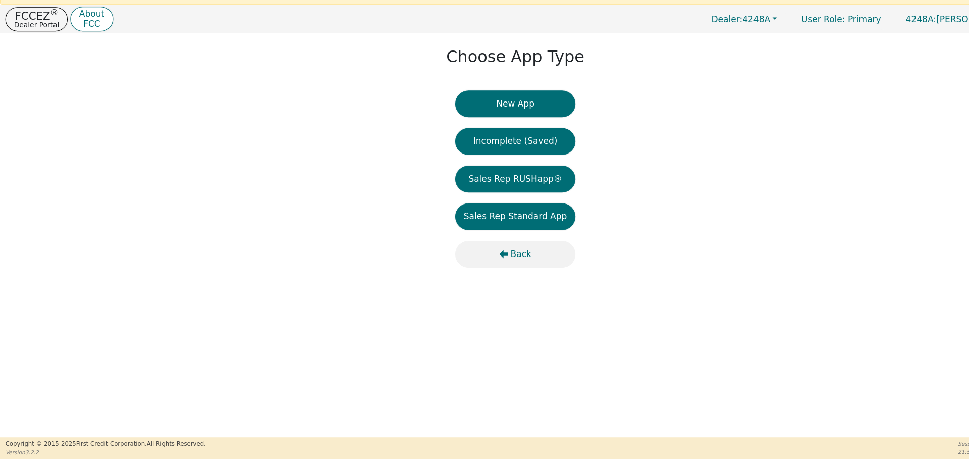
click at [490, 265] on span "Back" at bounding box center [490, 266] width 20 height 12
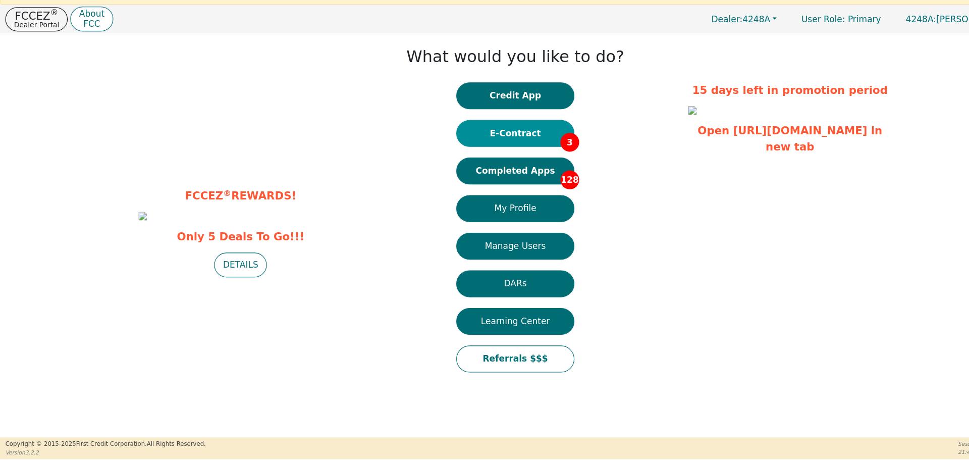
click at [488, 152] on button "E-Contract 3" at bounding box center [484, 152] width 111 height 25
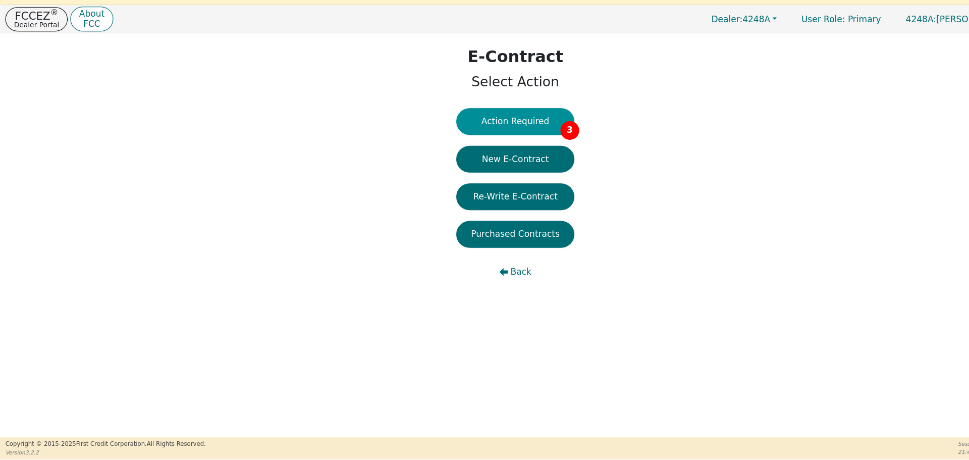
click at [480, 144] on button "Action Required 3" at bounding box center [484, 141] width 111 height 25
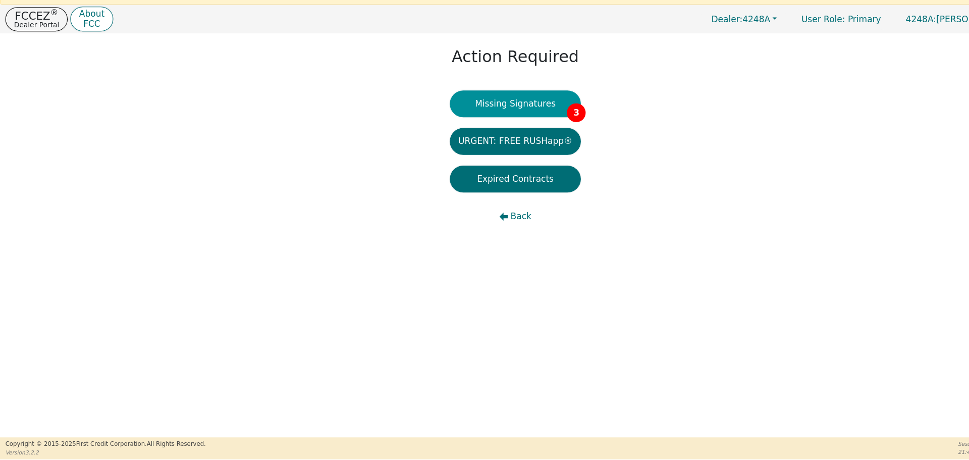
click at [498, 126] on button "Missing Signatures 3" at bounding box center [485, 124] width 124 height 25
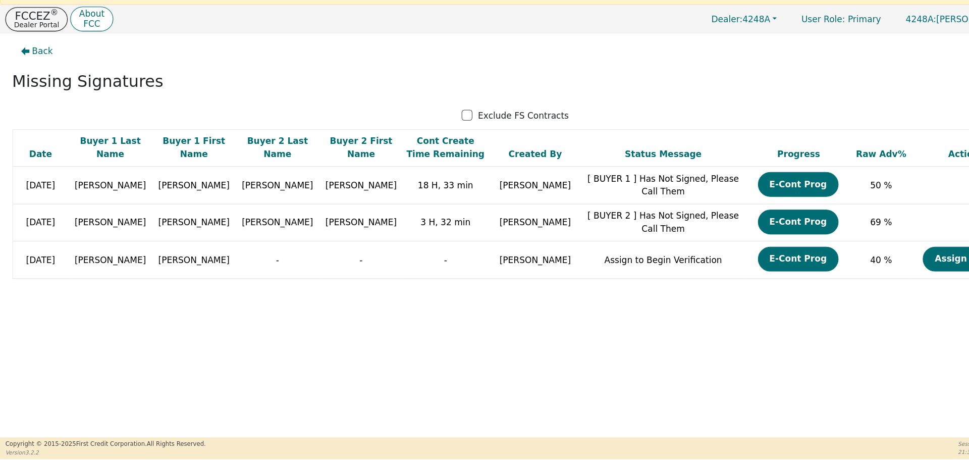
click at [370, 317] on div "Back Missing Signatures Exclude FS Contracts Date Buyer 1 Last Name Buyer 1 Fir…" at bounding box center [484, 248] width 969 height 379
click at [32, 49] on p "Dealer Portal" at bounding box center [34, 50] width 42 height 7
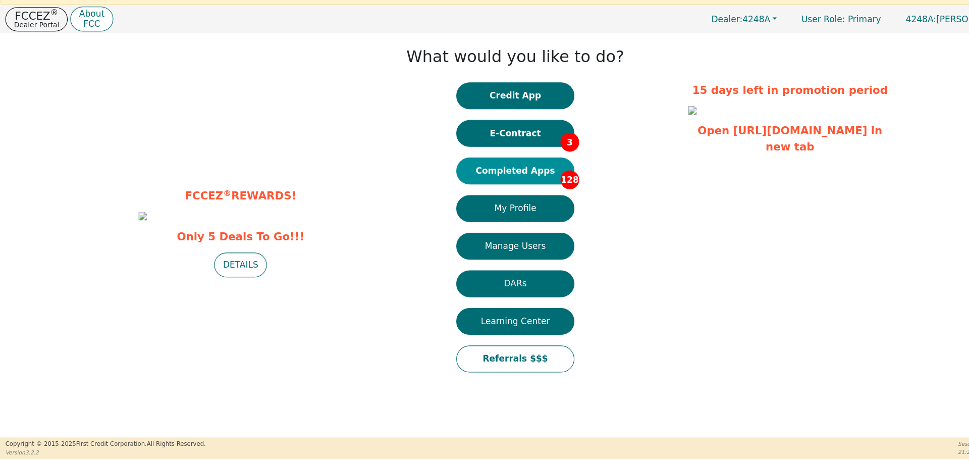
click at [477, 189] on button "Completed Apps 128" at bounding box center [484, 187] width 111 height 25
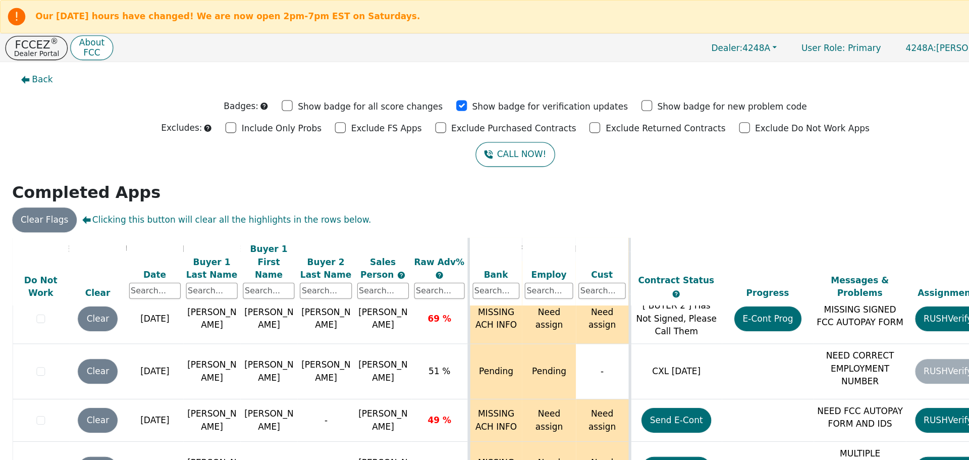
scroll to position [64, 0]
